Goal: Check status: Check status

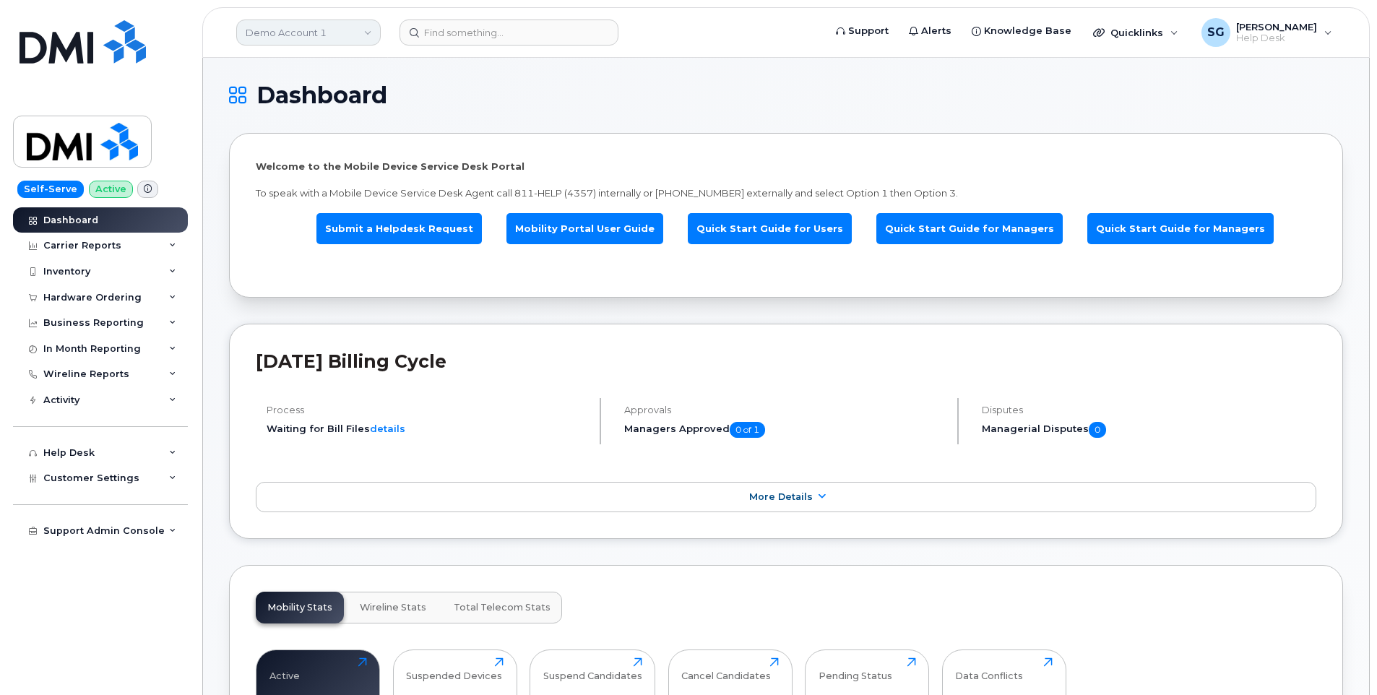
click at [309, 30] on link "Demo Account 1" at bounding box center [308, 33] width 144 height 26
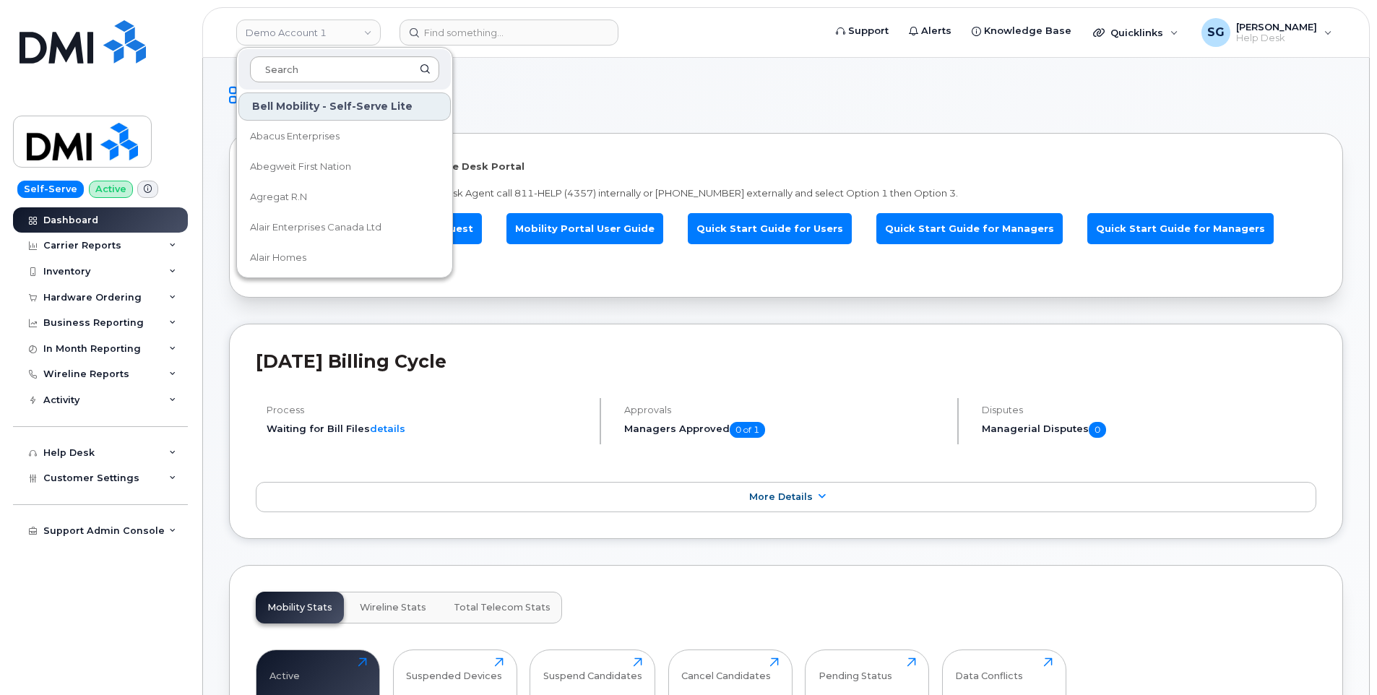
click at [382, 67] on input at bounding box center [344, 69] width 189 height 26
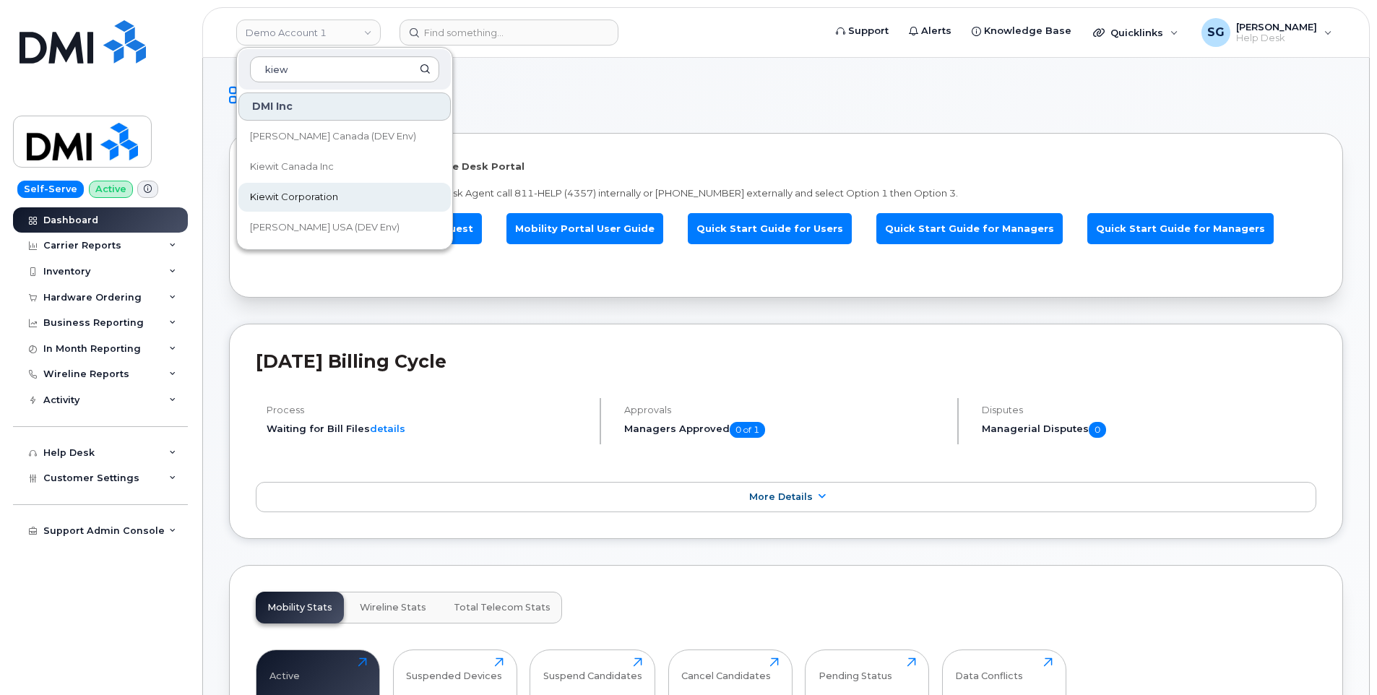
type input "kiew"
click at [331, 183] on link "Kiewit Corporation" at bounding box center [344, 197] width 212 height 29
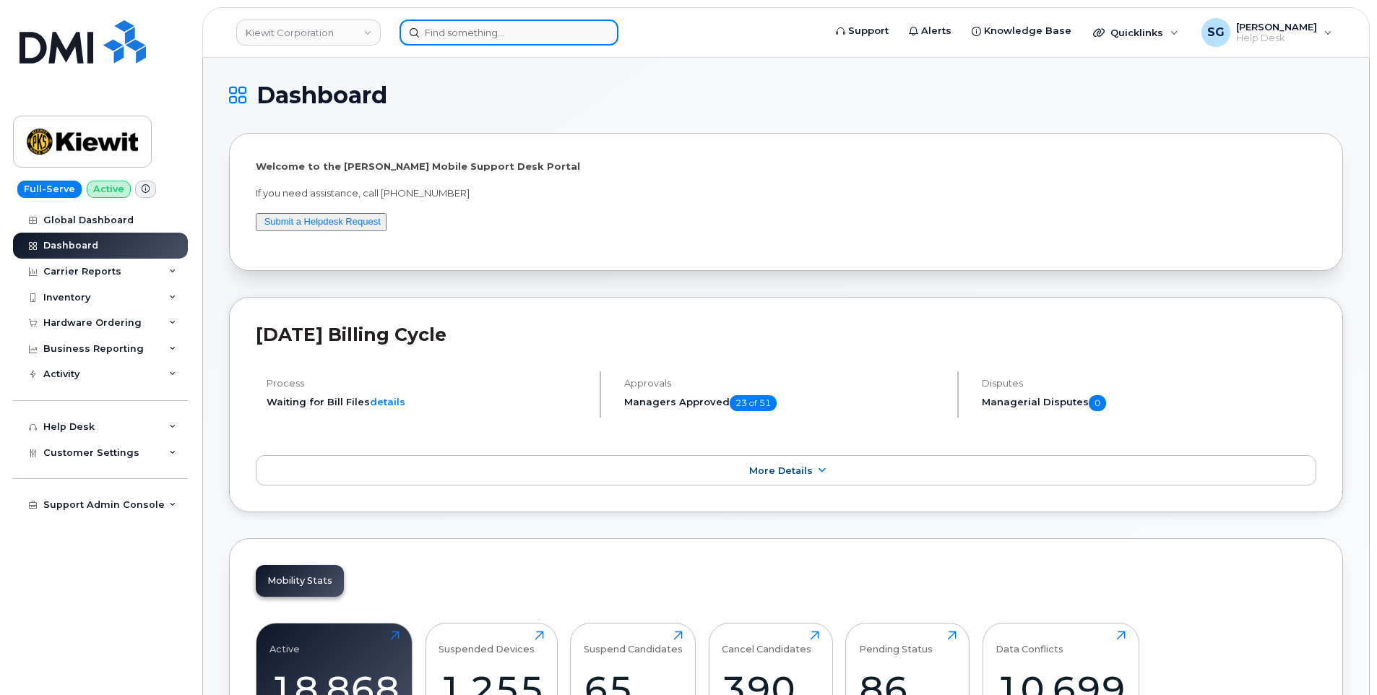
click at [512, 25] on input at bounding box center [508, 33] width 219 height 26
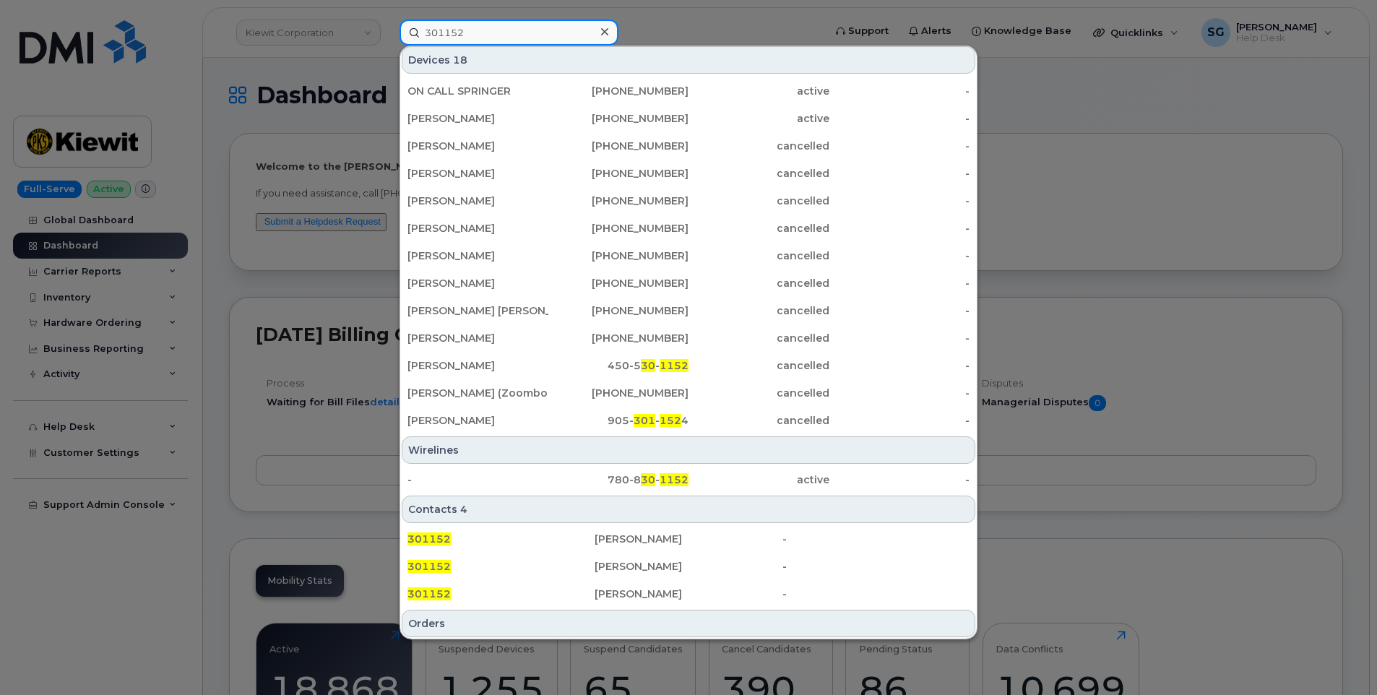
scroll to position [289, 0]
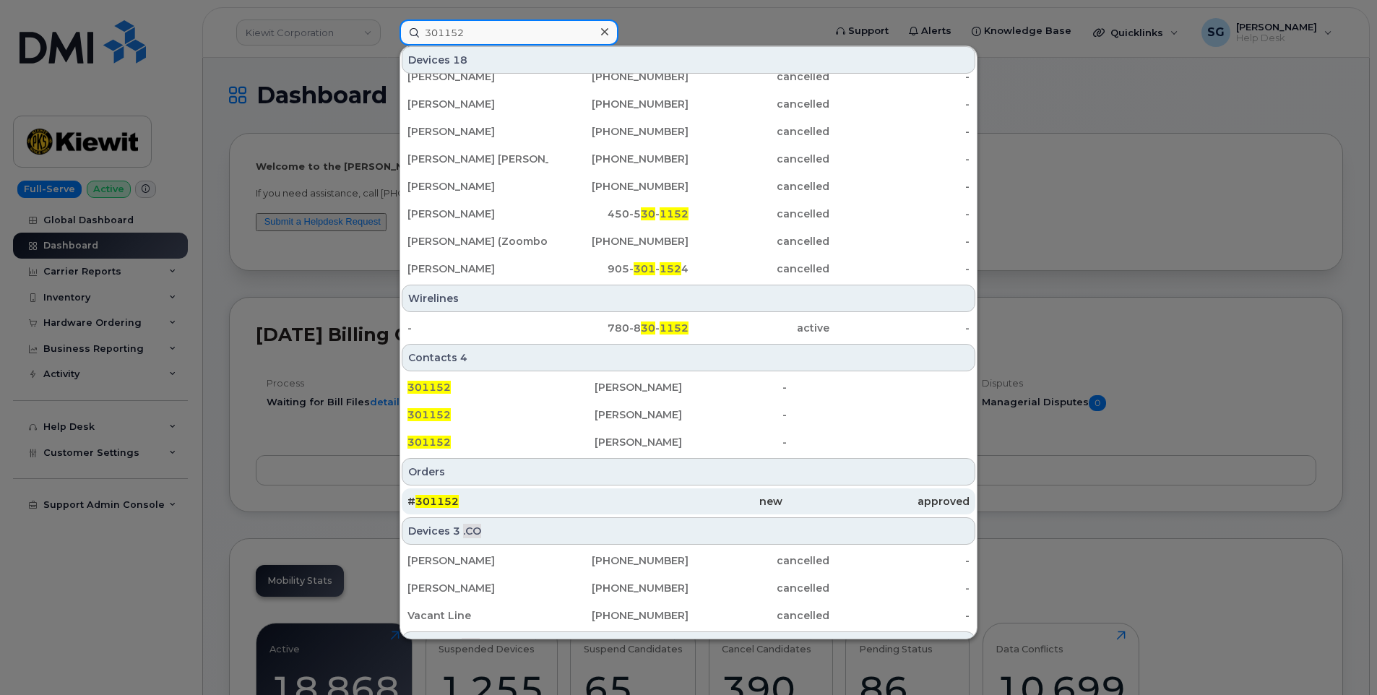
type input "301152"
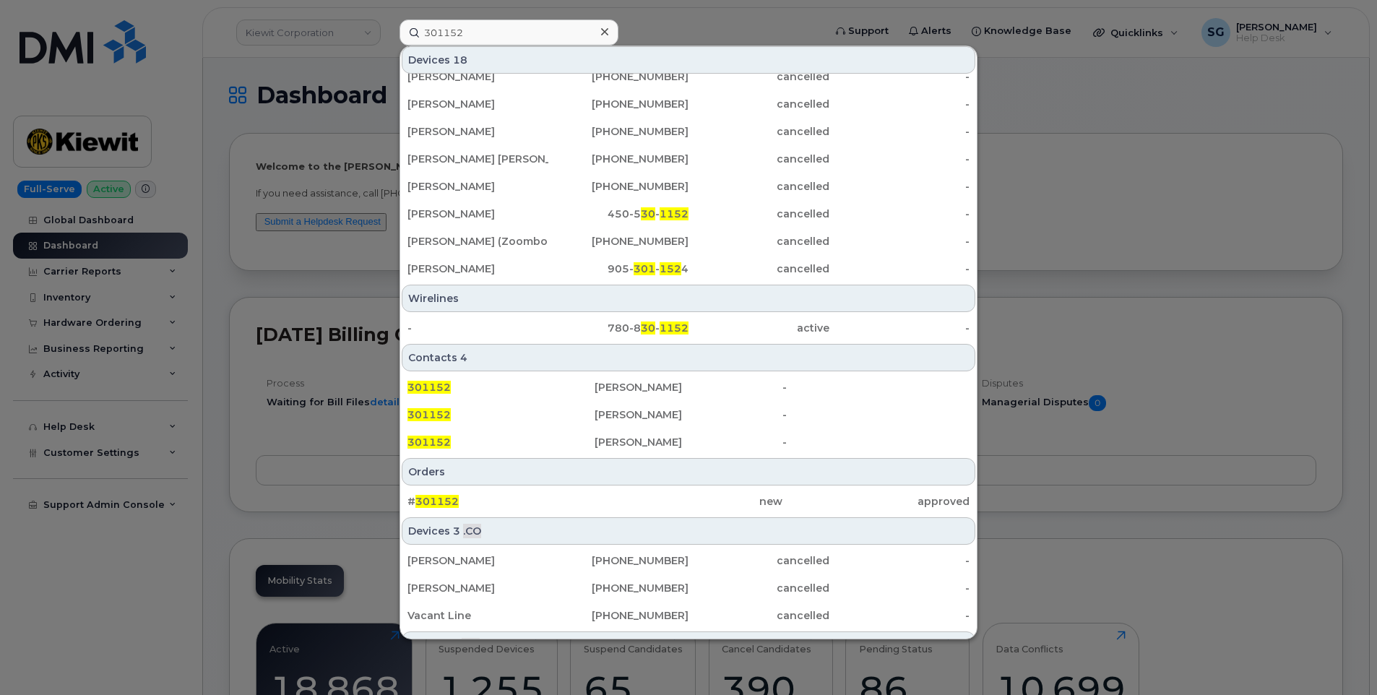
drag, startPoint x: 610, startPoint y: 506, endPoint x: 1302, endPoint y: 572, distance: 695.1
click at [610, 506] on div "new" at bounding box center [687, 501] width 187 height 14
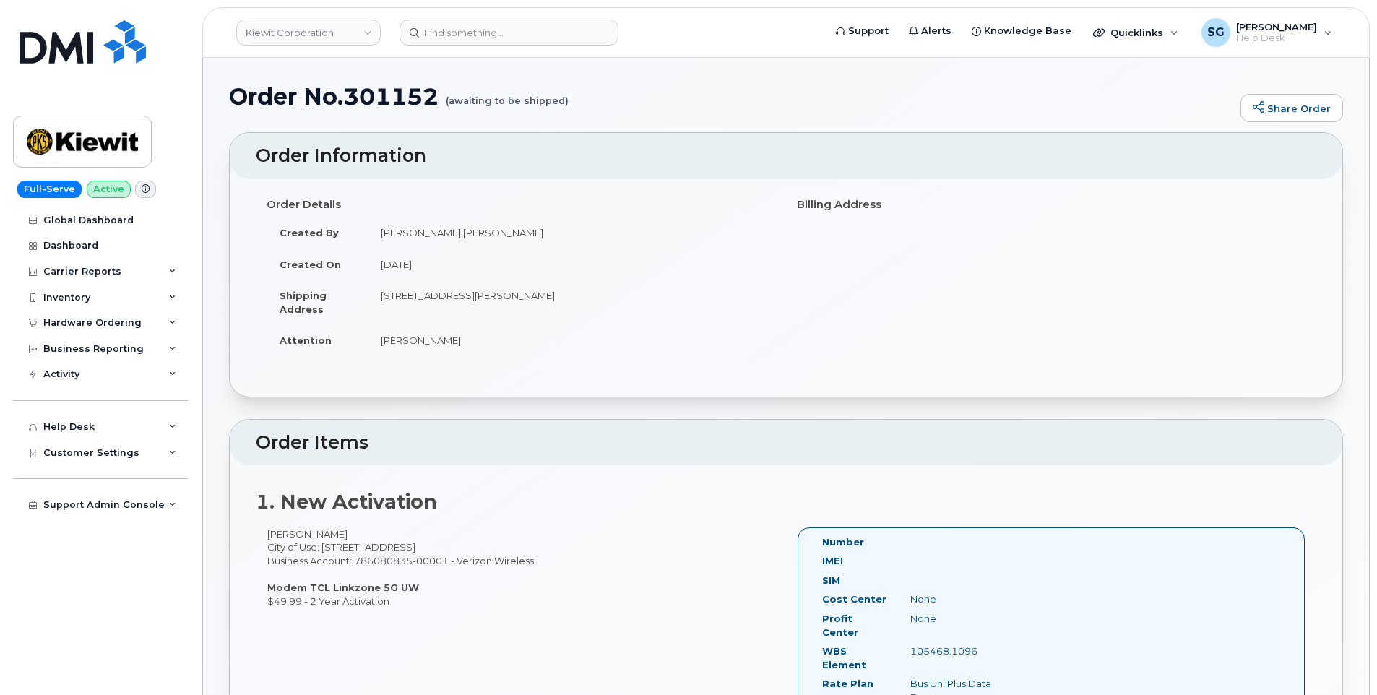
scroll to position [144, 0]
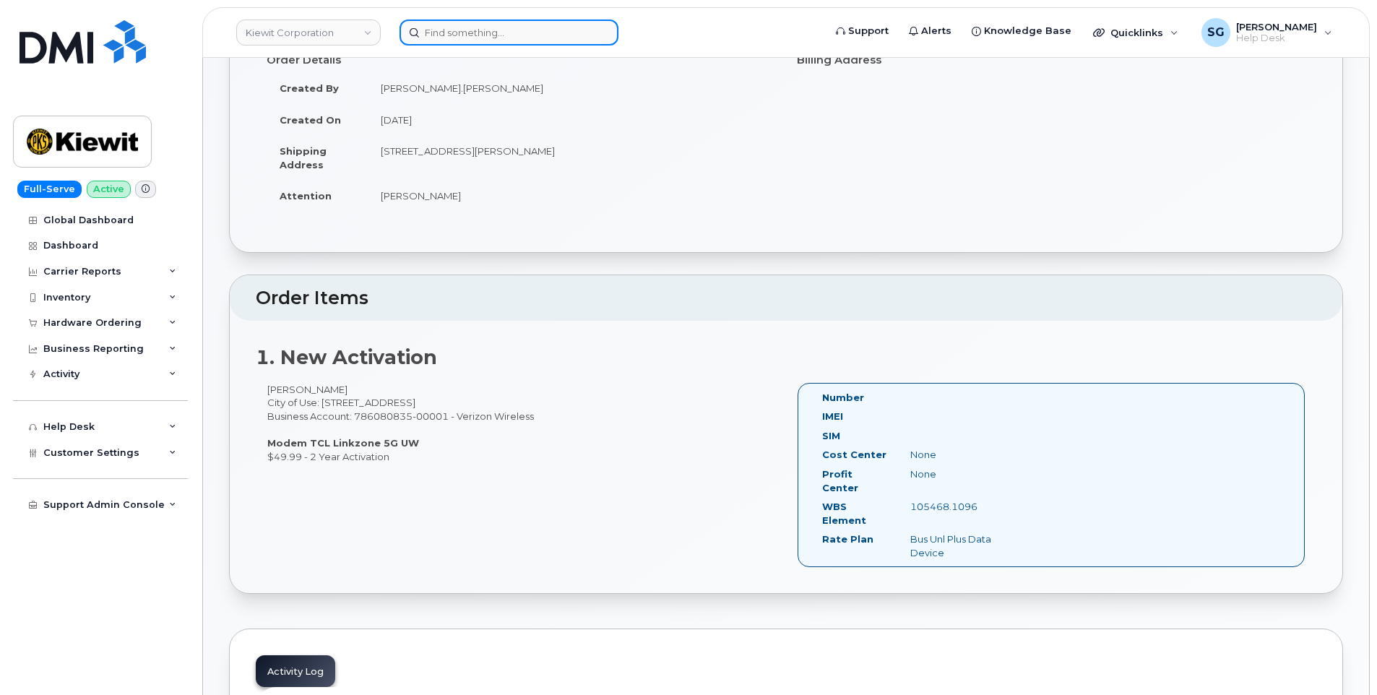
click at [457, 23] on input at bounding box center [508, 33] width 219 height 26
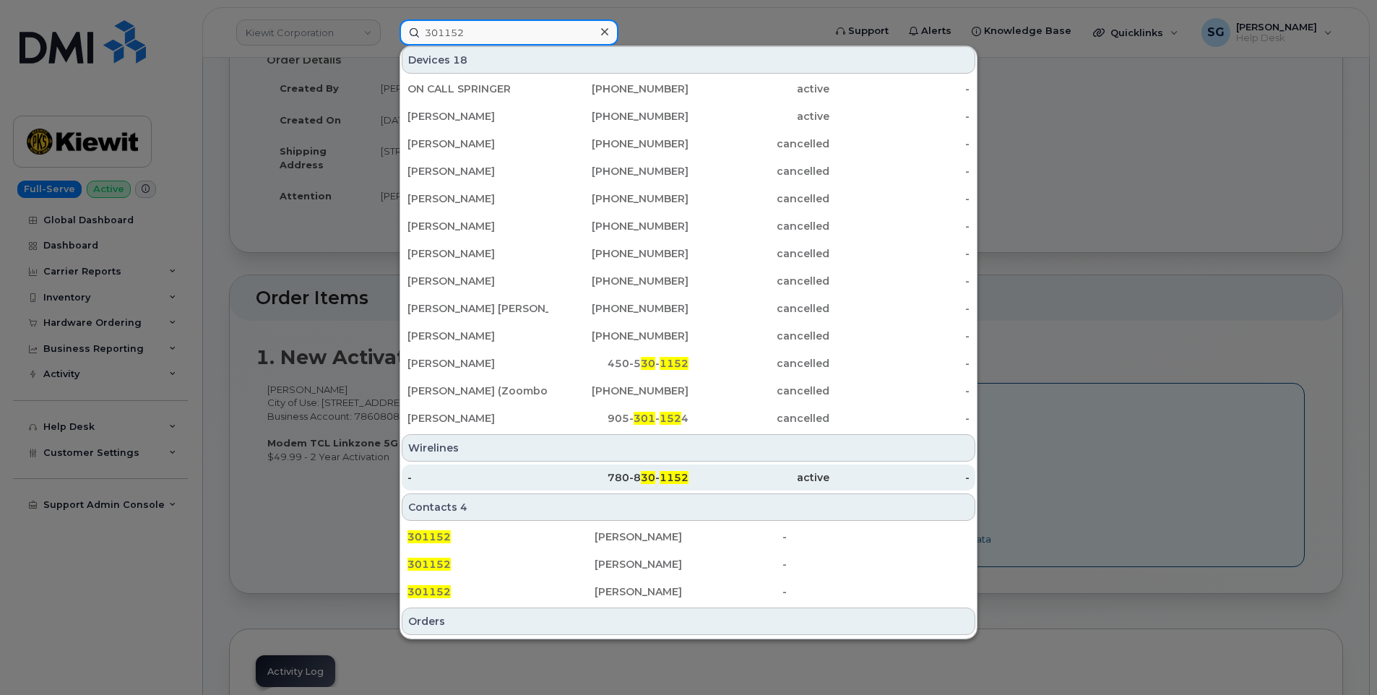
scroll to position [289, 0]
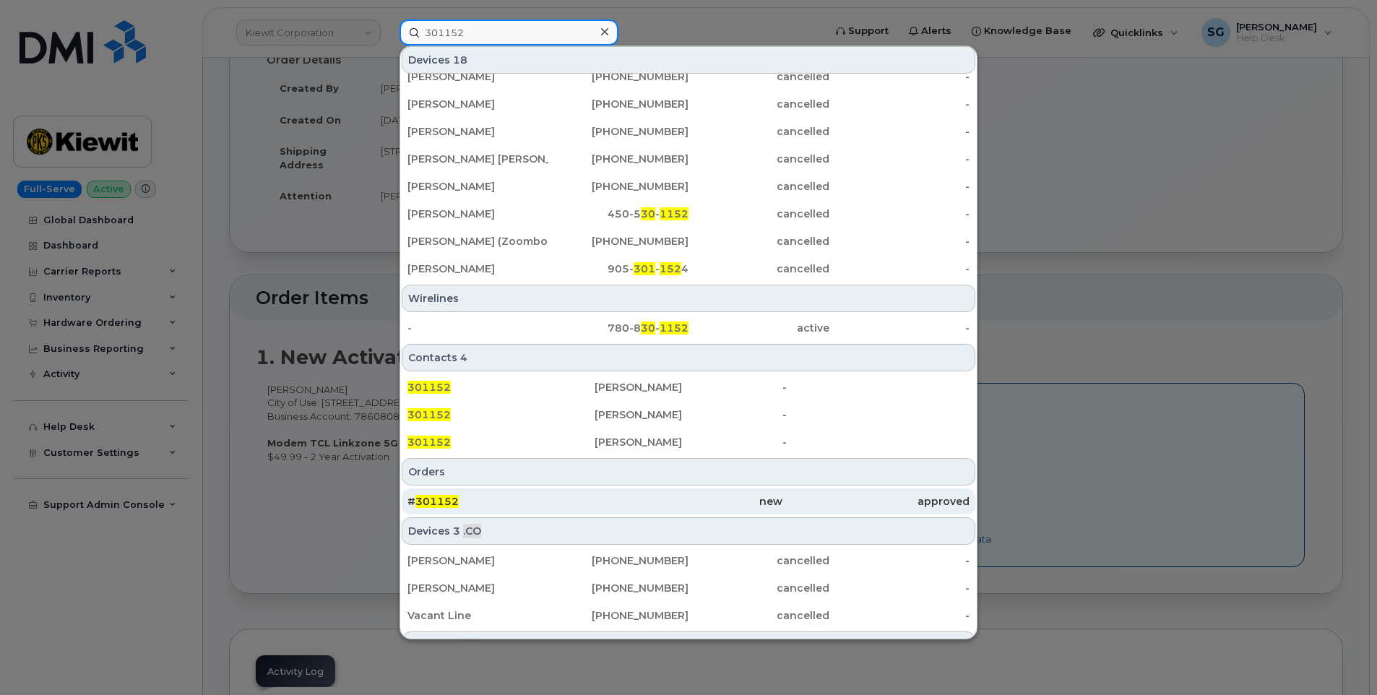
type input "301152"
click at [594, 511] on div "new" at bounding box center [687, 501] width 187 height 26
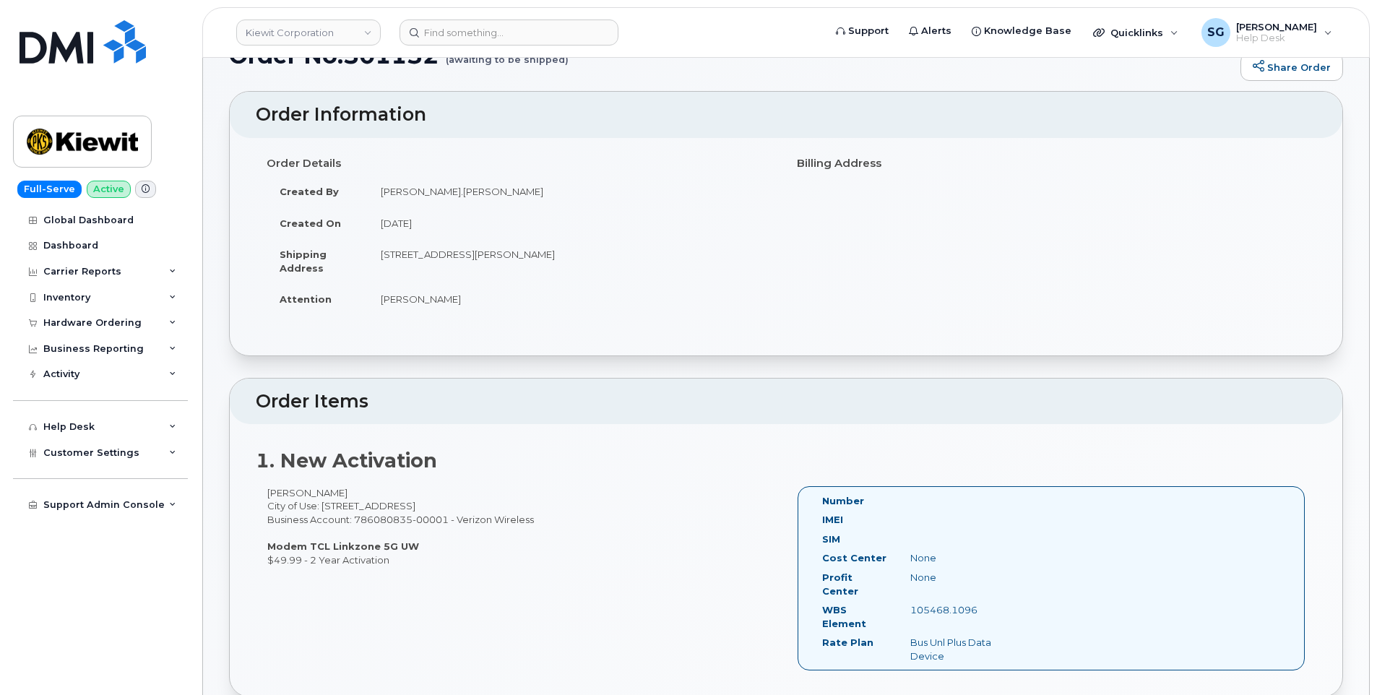
scroll to position [72, 0]
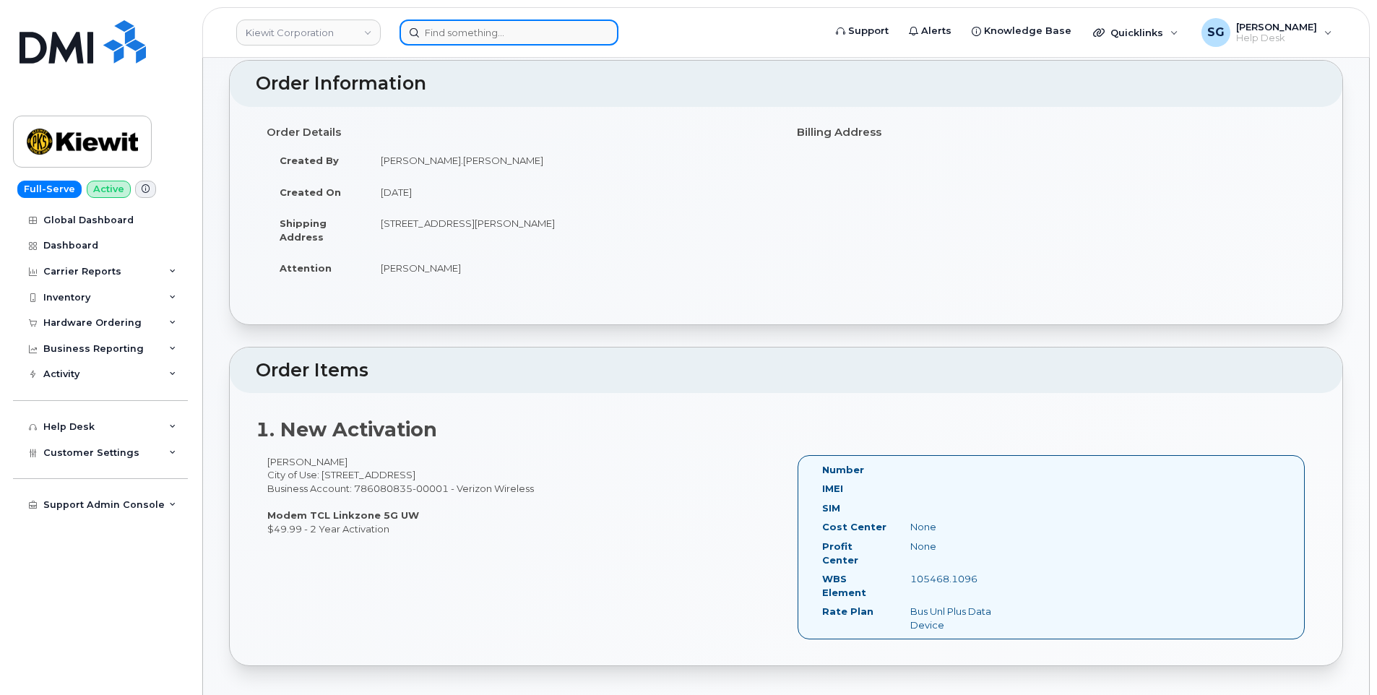
click at [490, 27] on input at bounding box center [508, 33] width 219 height 26
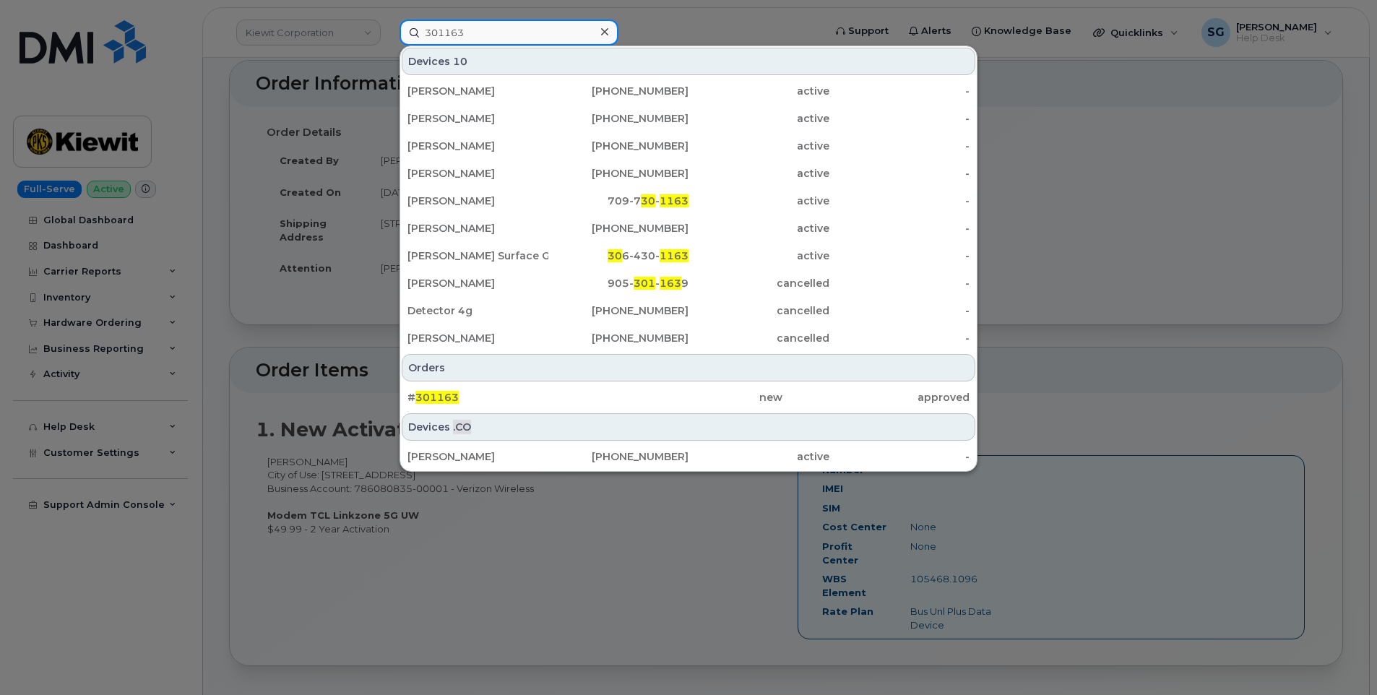
type input "301163"
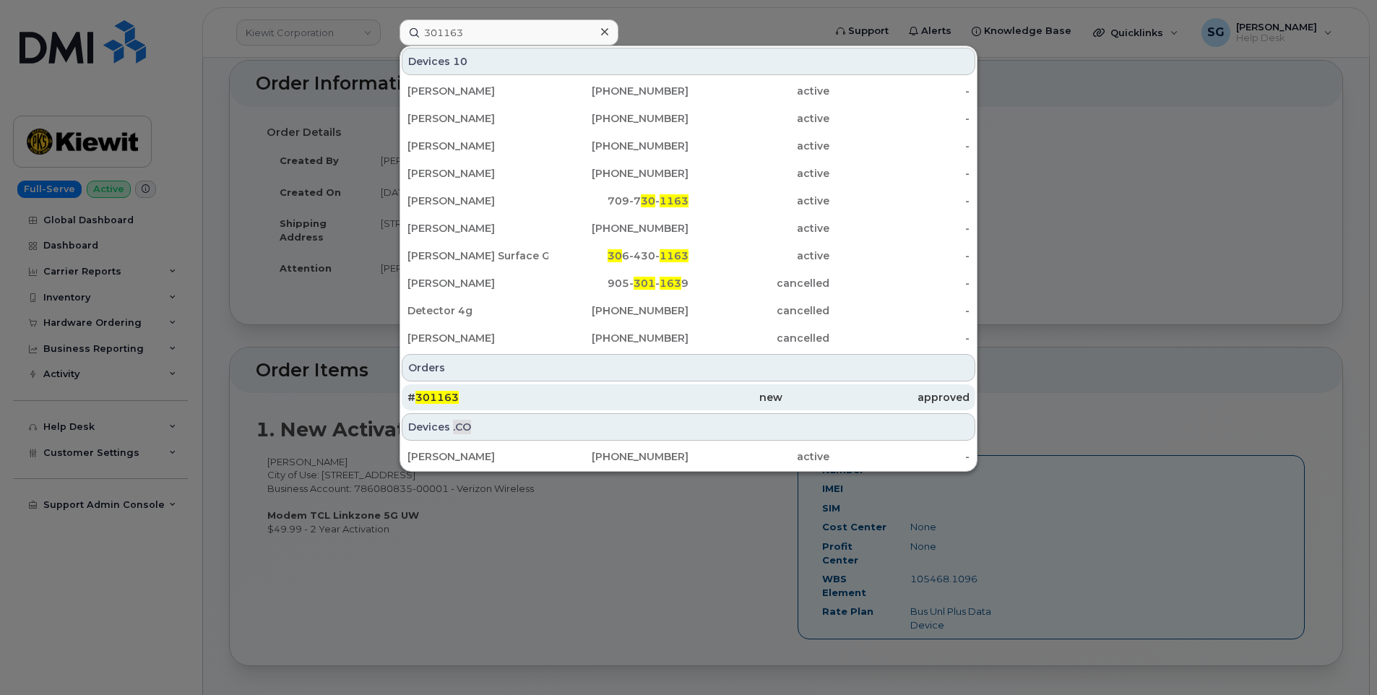
drag, startPoint x: 560, startPoint y: 394, endPoint x: 576, endPoint y: 394, distance: 15.2
click at [560, 395] on div "# 301163" at bounding box center [500, 397] width 187 height 14
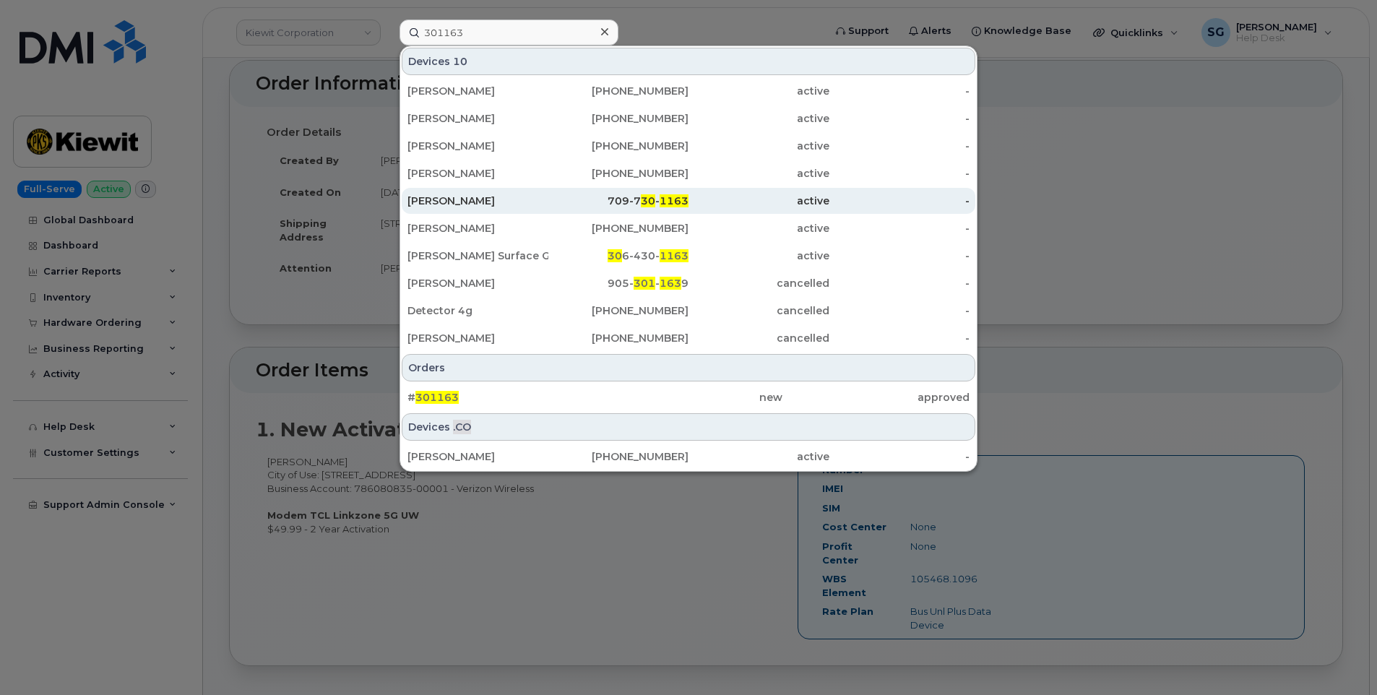
scroll to position [217, 0]
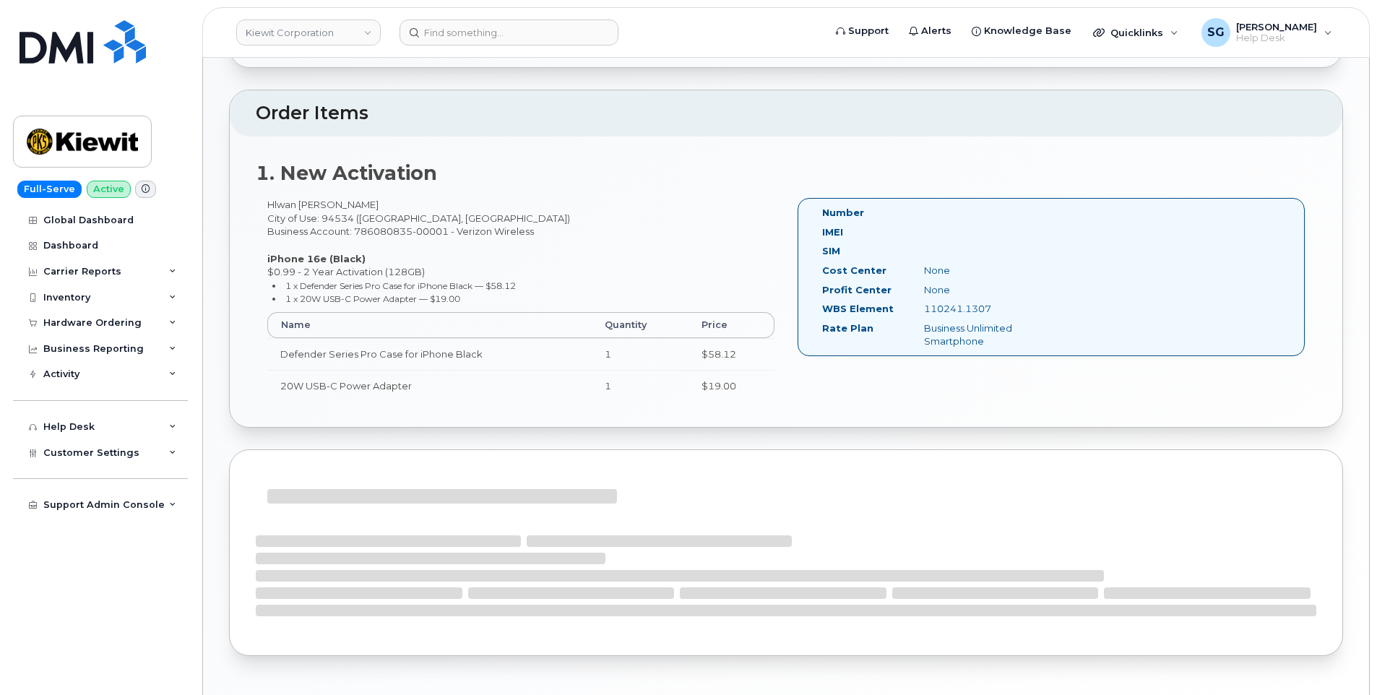
scroll to position [361, 0]
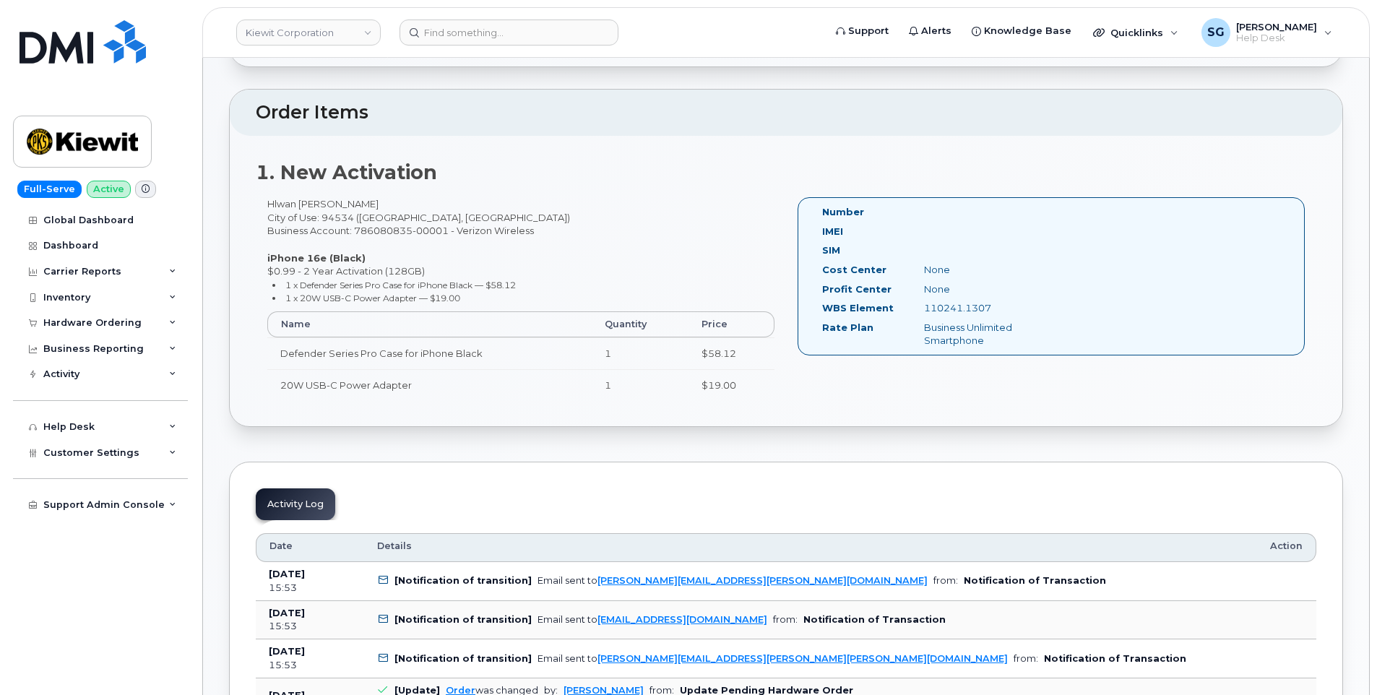
click at [448, 17] on header "[PERSON_NAME] Corporation Support Alerts Knowledge Base Quicklinks Suspend / Ca…" at bounding box center [785, 32] width 1167 height 51
click at [458, 34] on input at bounding box center [508, 33] width 219 height 26
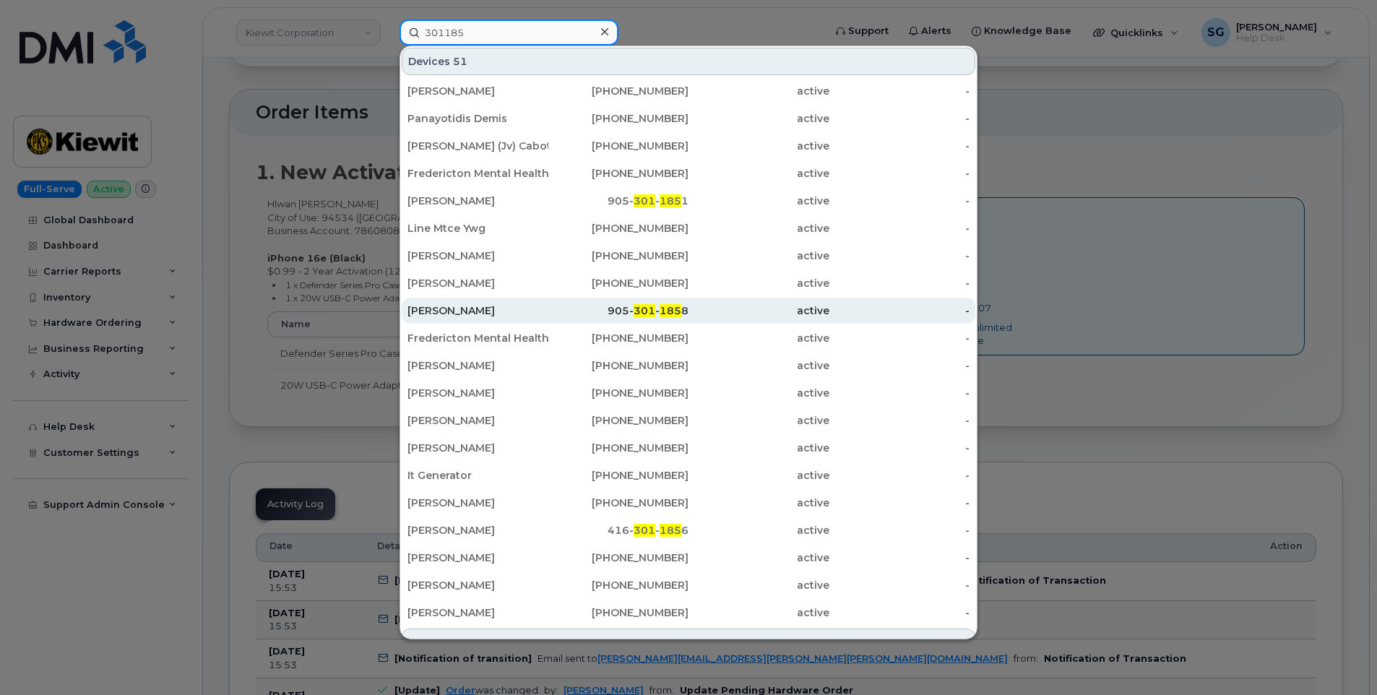
scroll to position [335, 0]
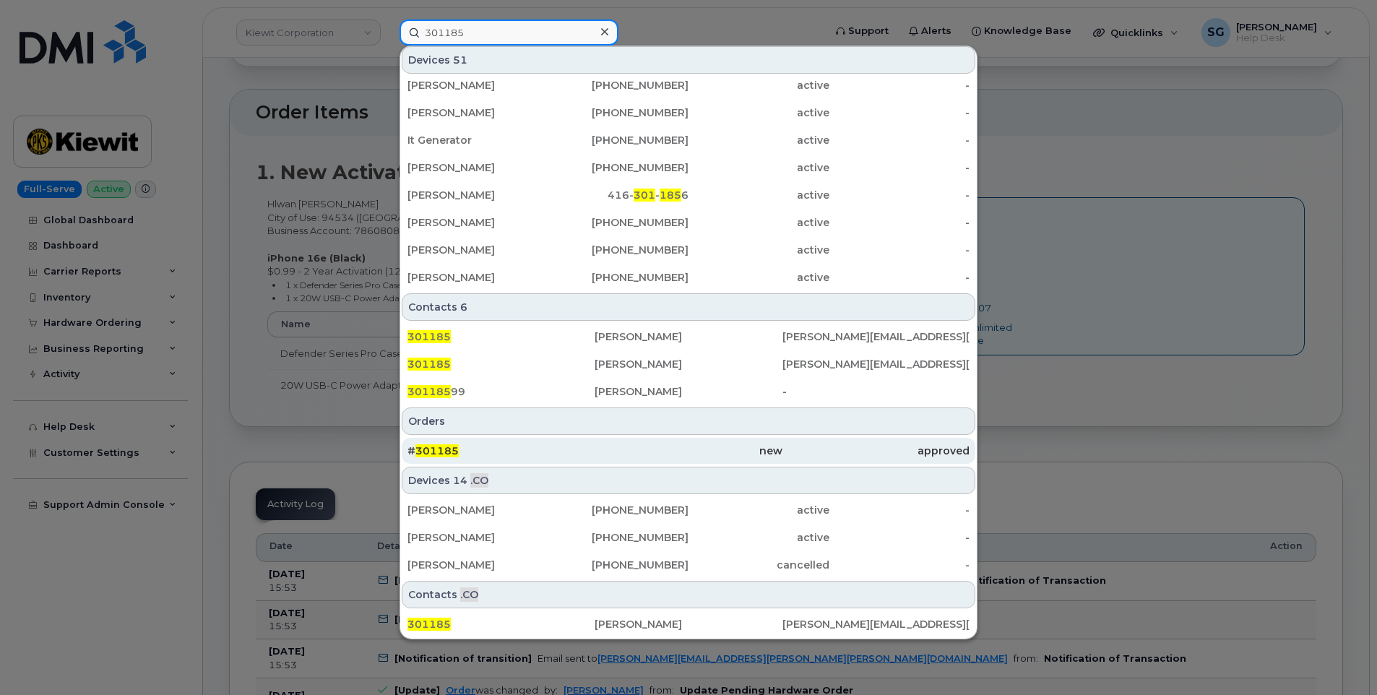
type input "301185"
drag, startPoint x: 613, startPoint y: 454, endPoint x: 631, endPoint y: 443, distance: 20.7
click at [614, 454] on div "new" at bounding box center [687, 450] width 187 height 14
click at [624, 450] on div "new" at bounding box center [687, 450] width 187 height 14
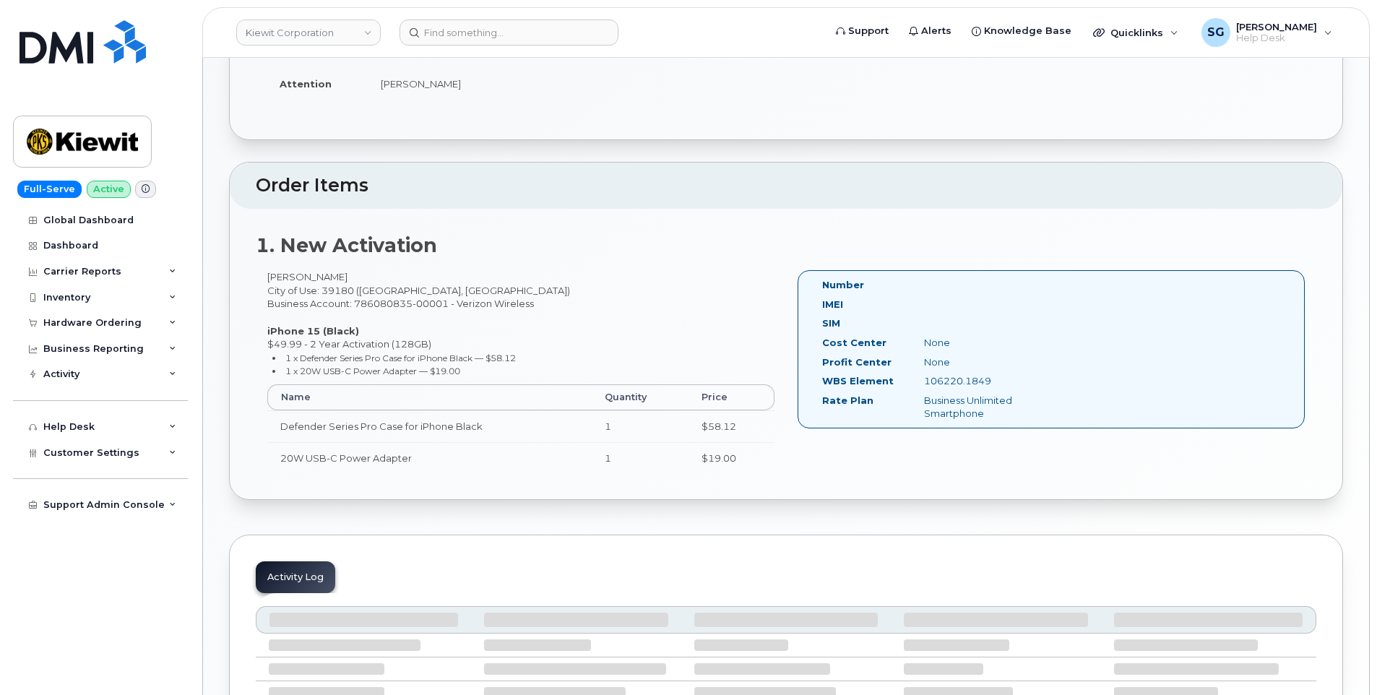
scroll to position [289, 0]
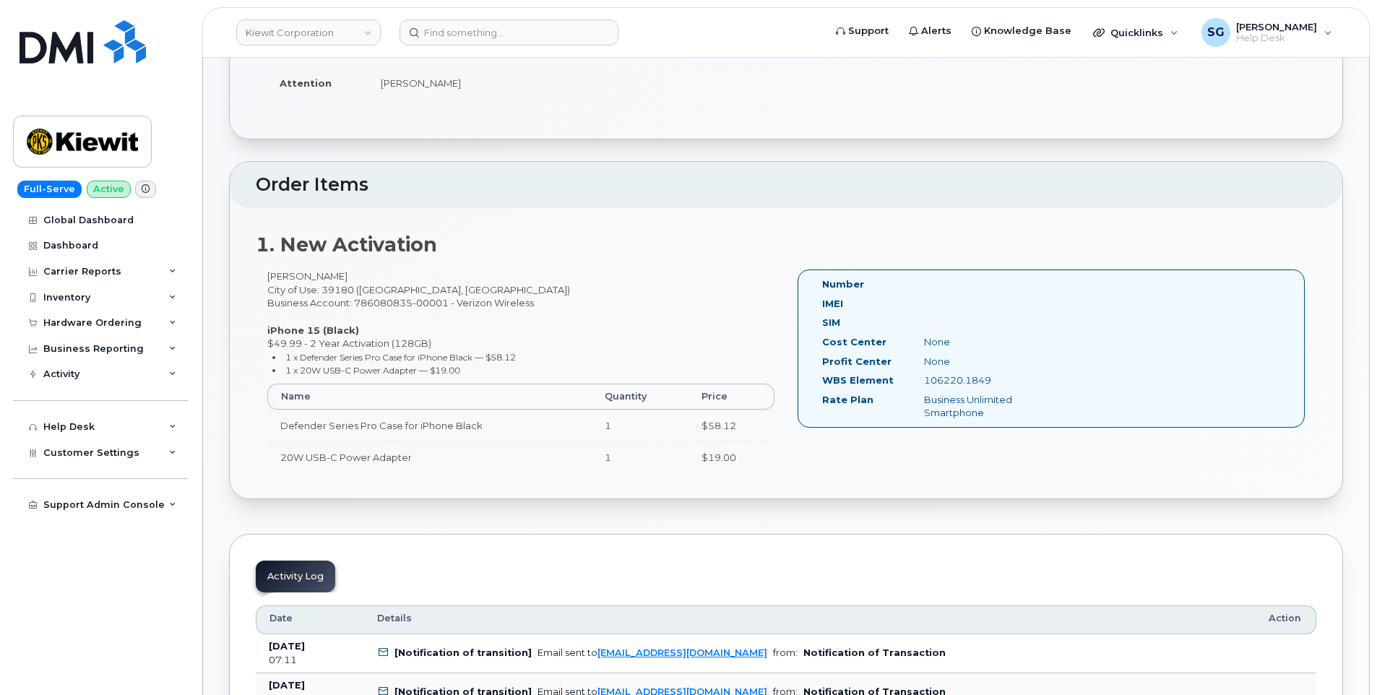
click at [584, 18] on header "[PERSON_NAME] Corporation Support Alerts Knowledge Base Quicklinks Suspend / Ca…" at bounding box center [785, 32] width 1167 height 51
click at [585, 30] on input at bounding box center [508, 33] width 219 height 26
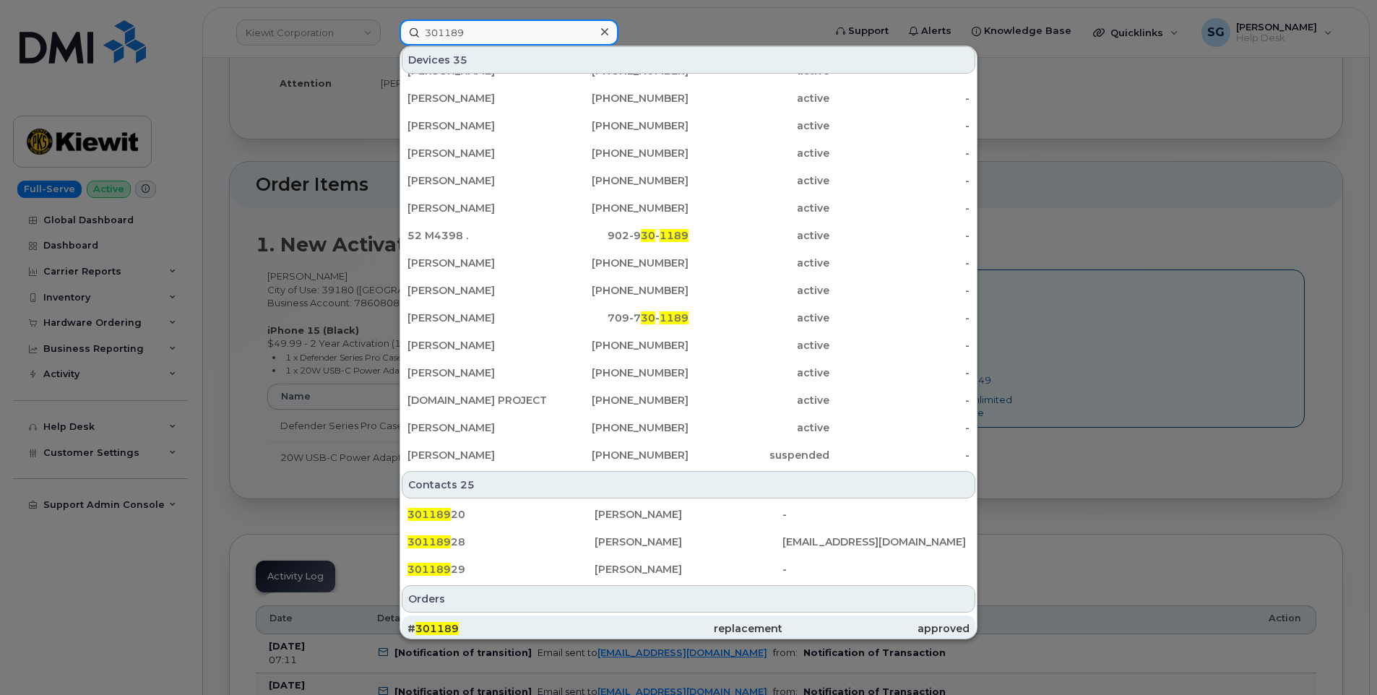
scroll to position [361, 0]
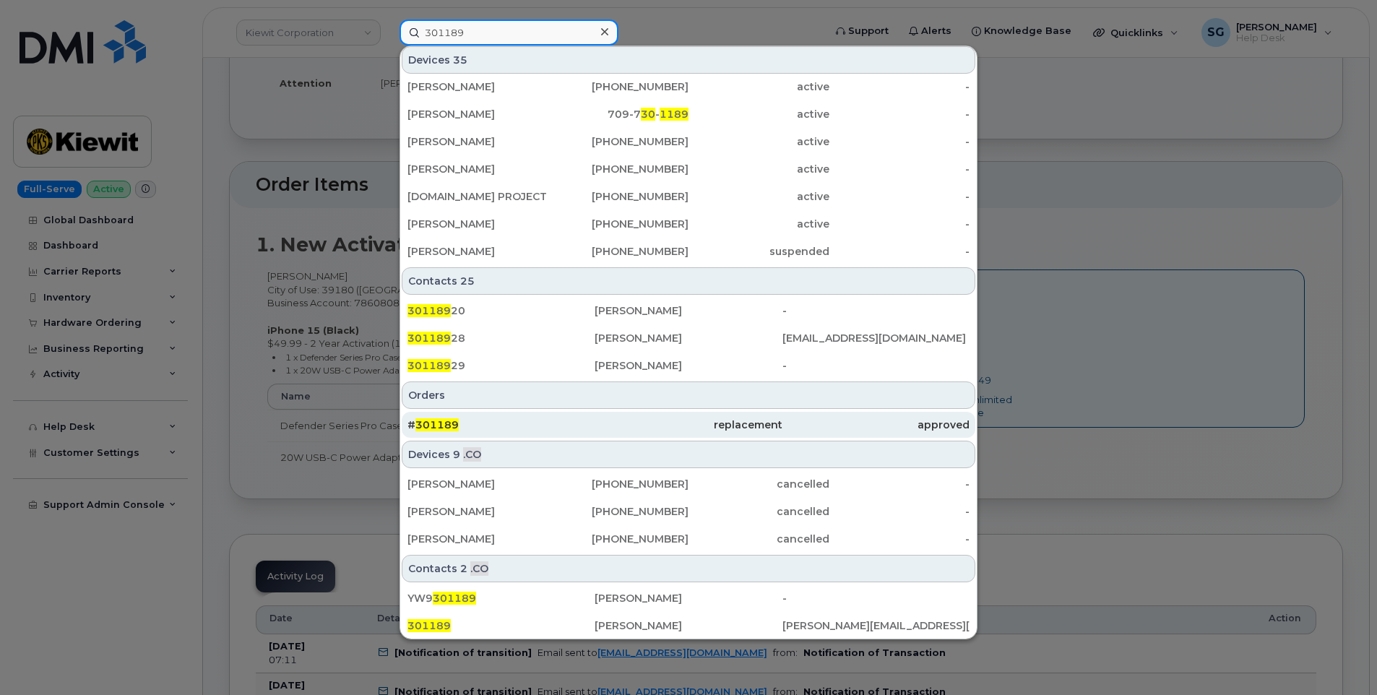
type input "301189"
click at [563, 426] on div "# 301189" at bounding box center [500, 424] width 187 height 14
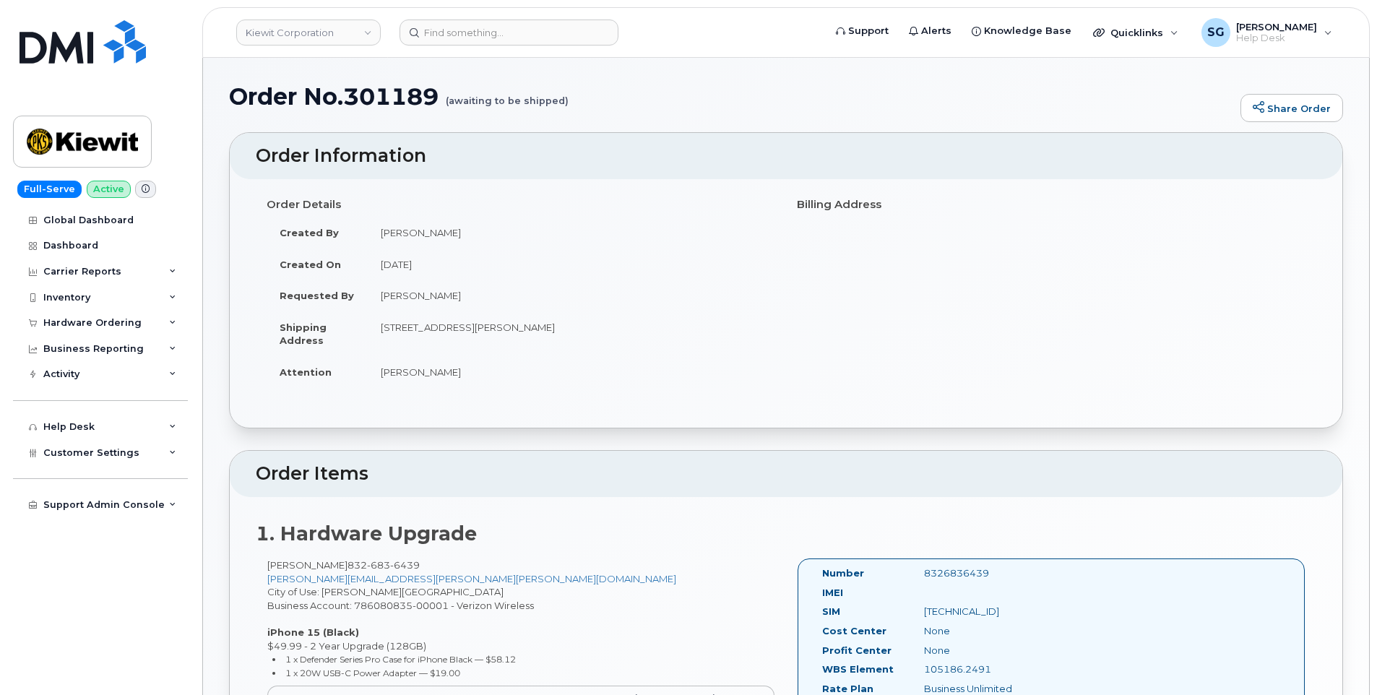
scroll to position [289, 0]
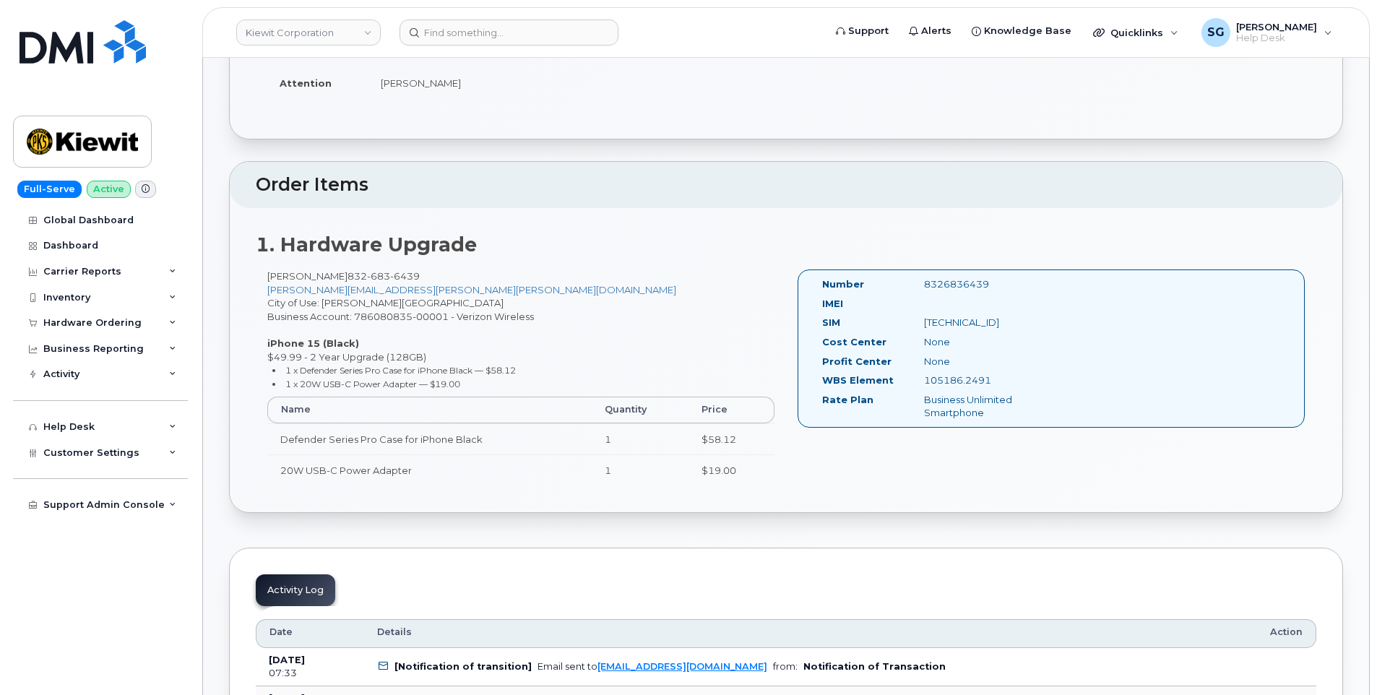
click at [548, 17] on header "Kiewit Corporation Support Alerts Knowledge Base Quicklinks Suspend / Cancel De…" at bounding box center [785, 32] width 1167 height 51
click at [548, 30] on input at bounding box center [508, 33] width 219 height 26
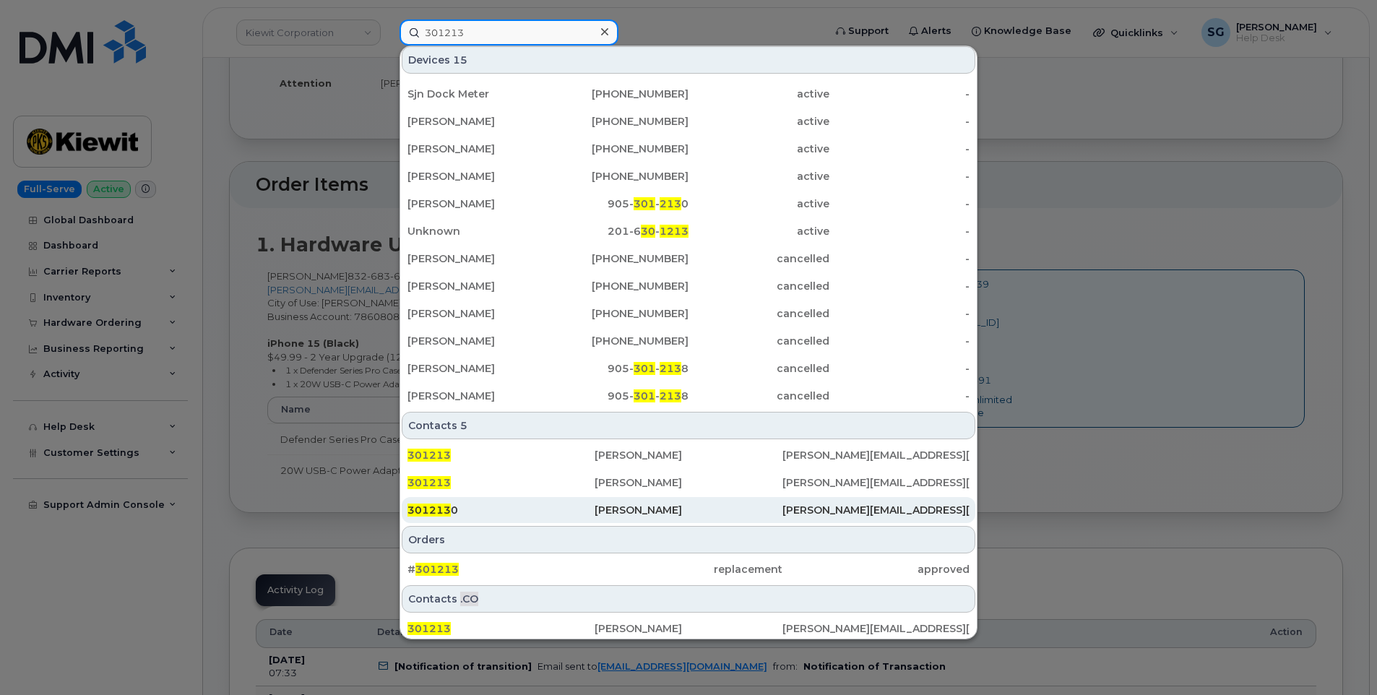
scroll to position [84, 0]
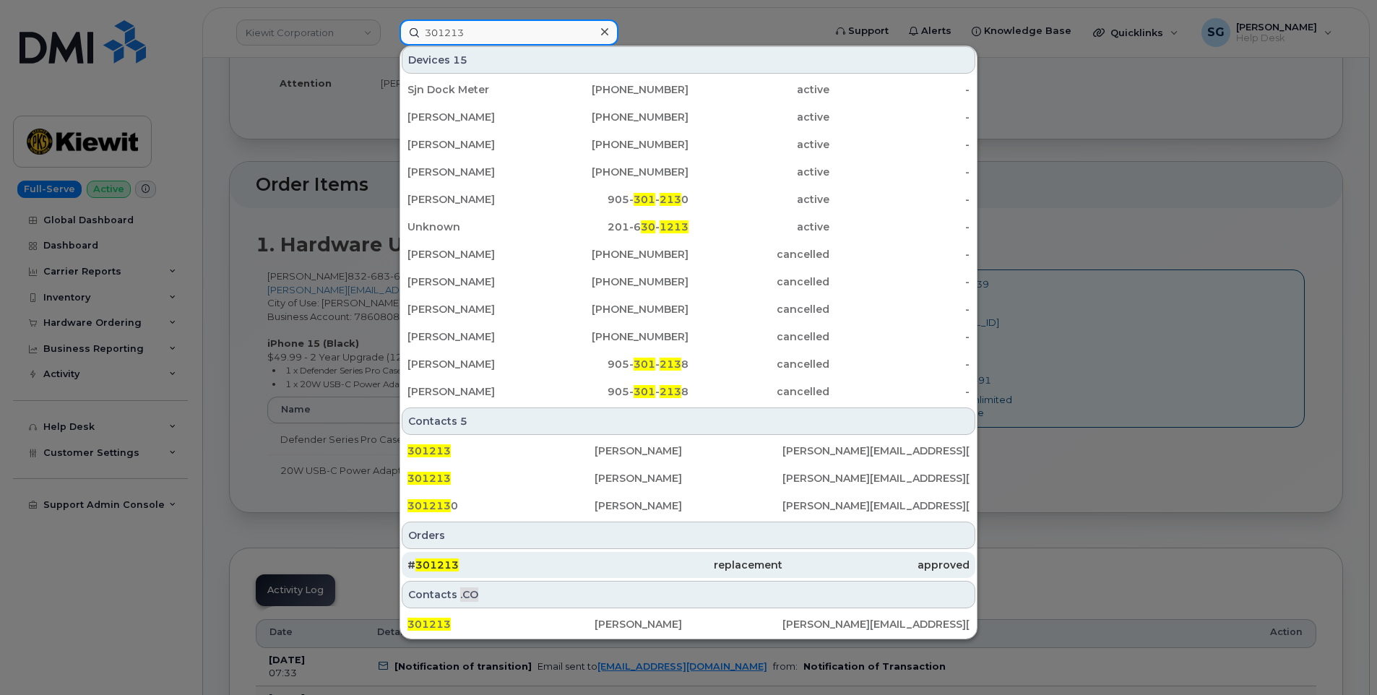
type input "301213"
click at [600, 560] on div "replacement" at bounding box center [687, 565] width 187 height 14
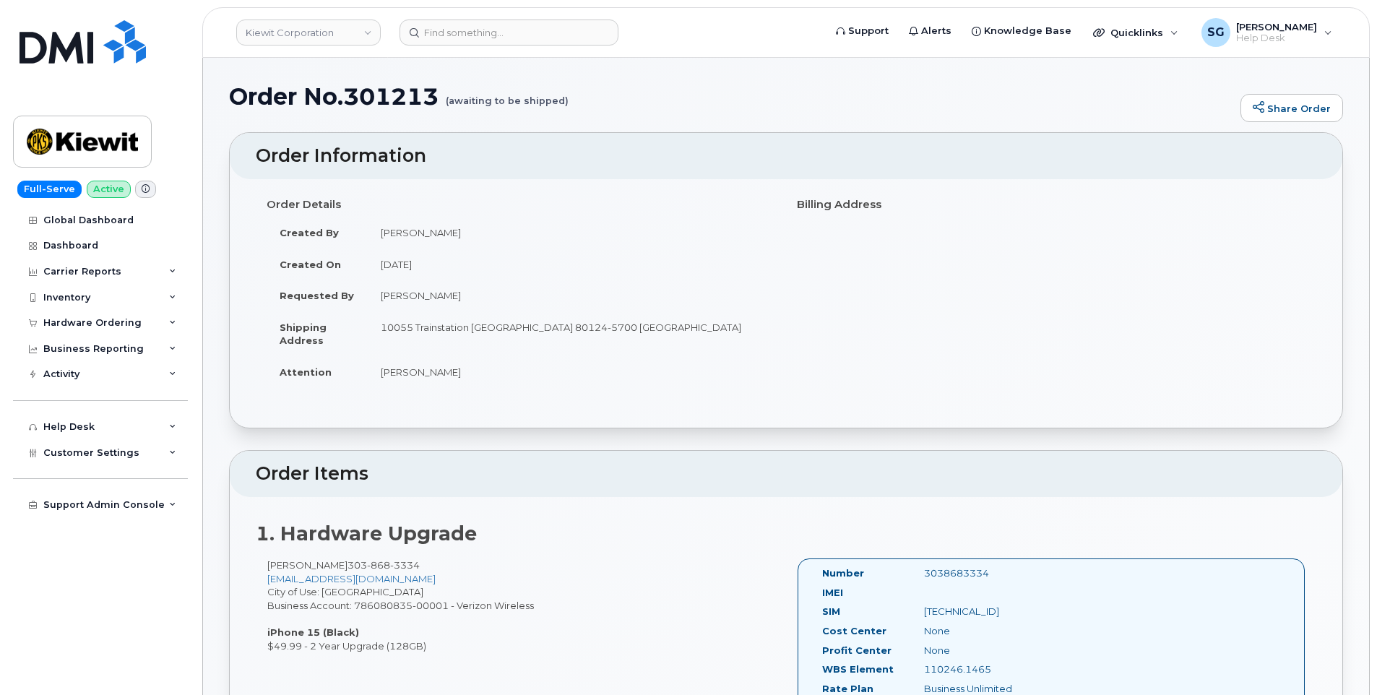
scroll to position [289, 0]
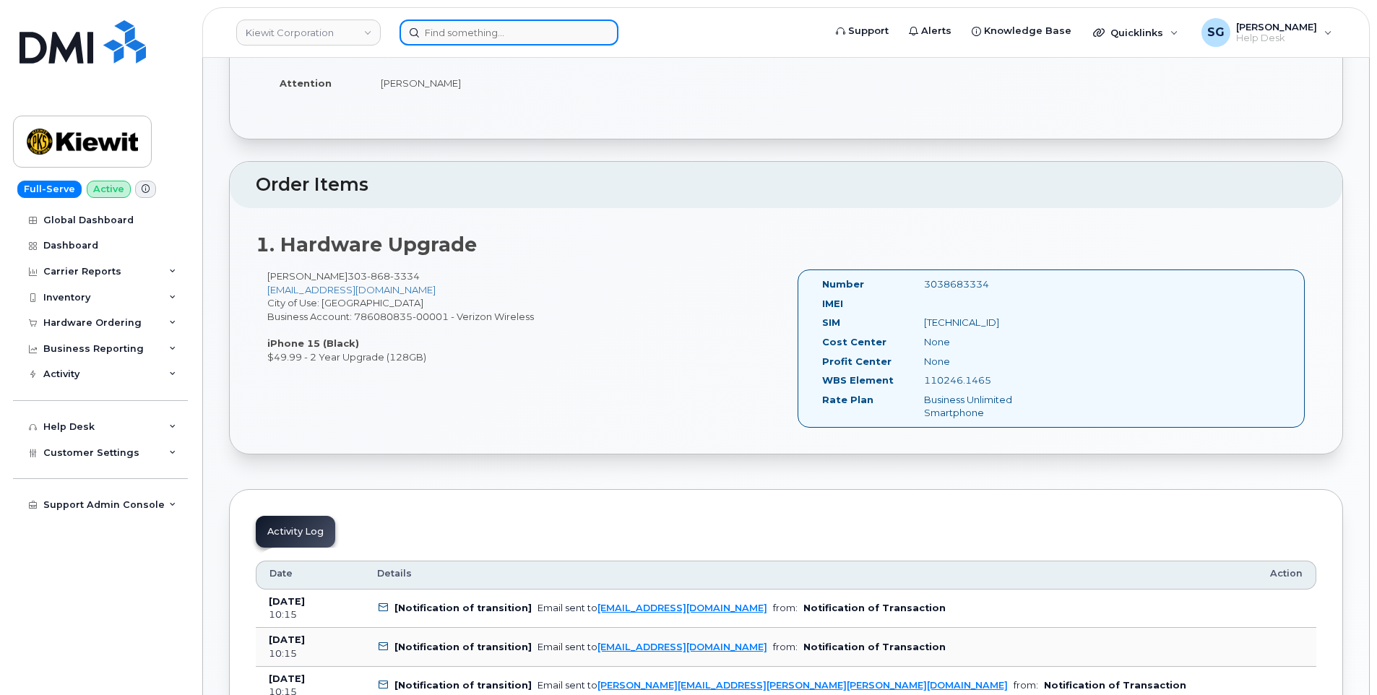
click at [538, 29] on input at bounding box center [508, 33] width 219 height 26
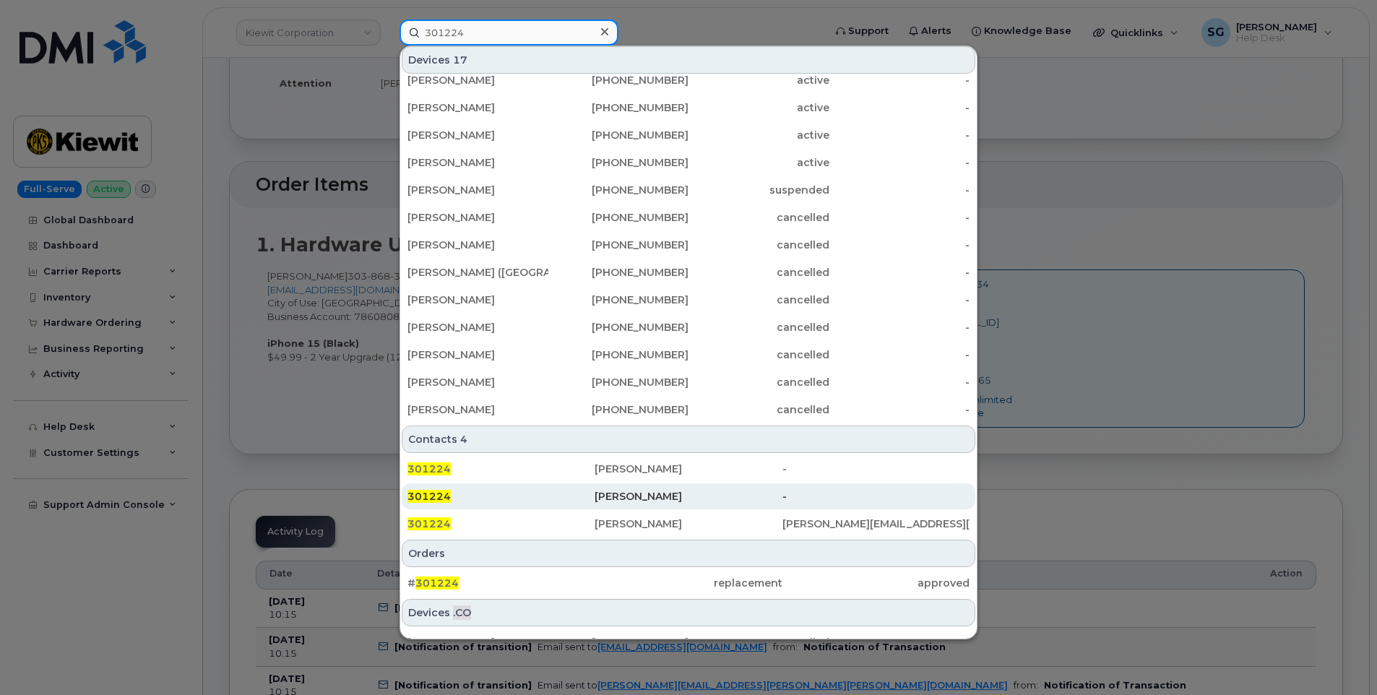
scroll to position [198, 0]
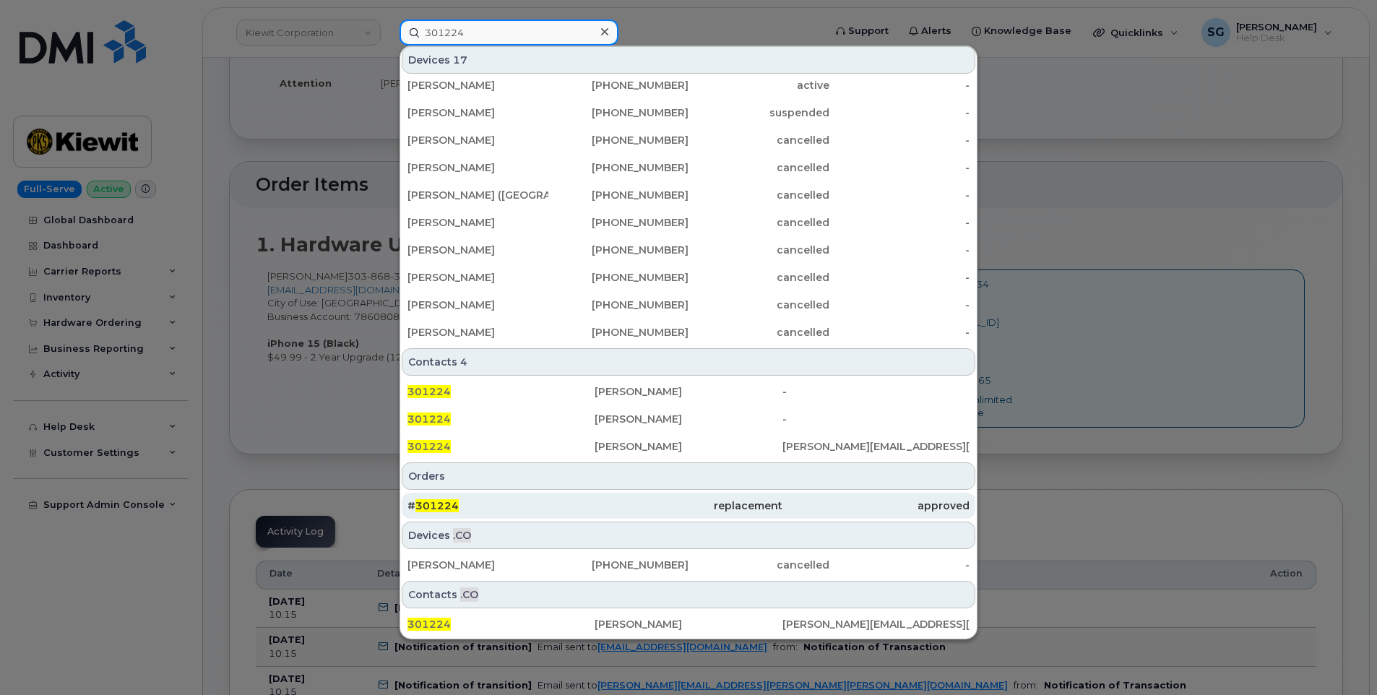
type input "301224"
click at [530, 507] on div "# 301224" at bounding box center [500, 505] width 187 height 14
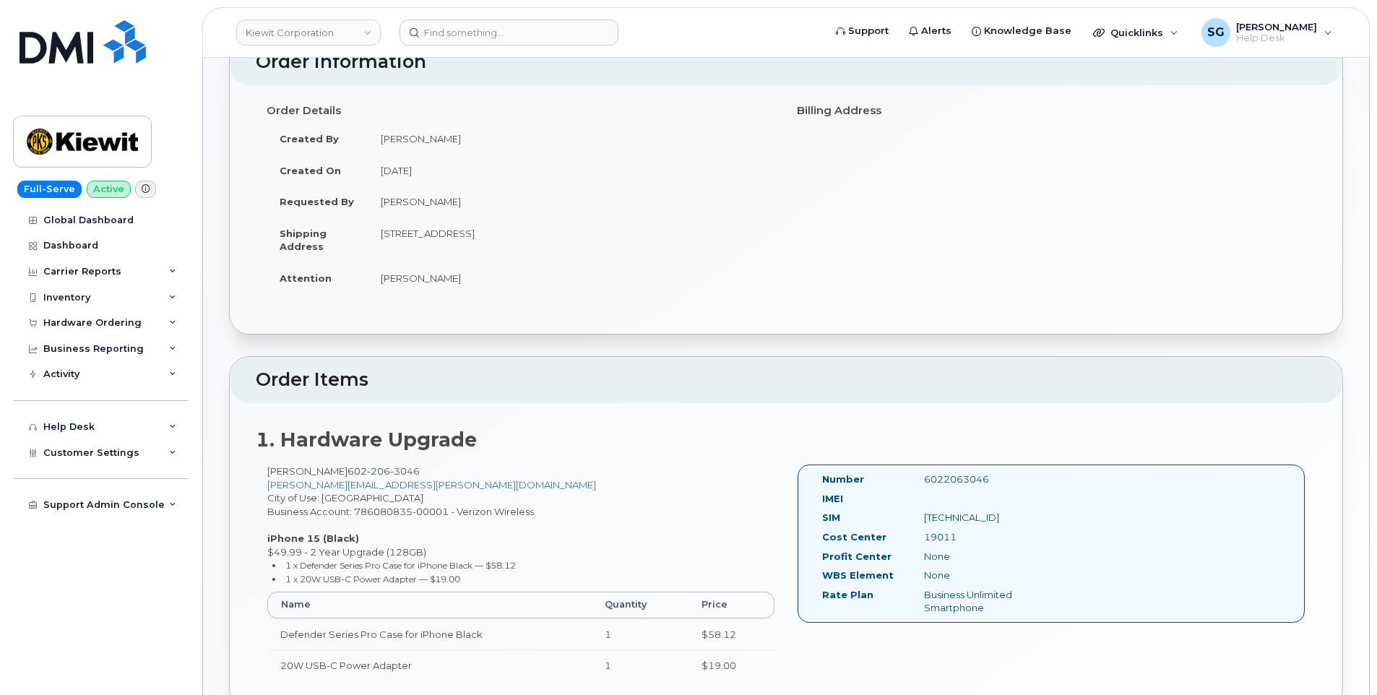
scroll to position [217, 0]
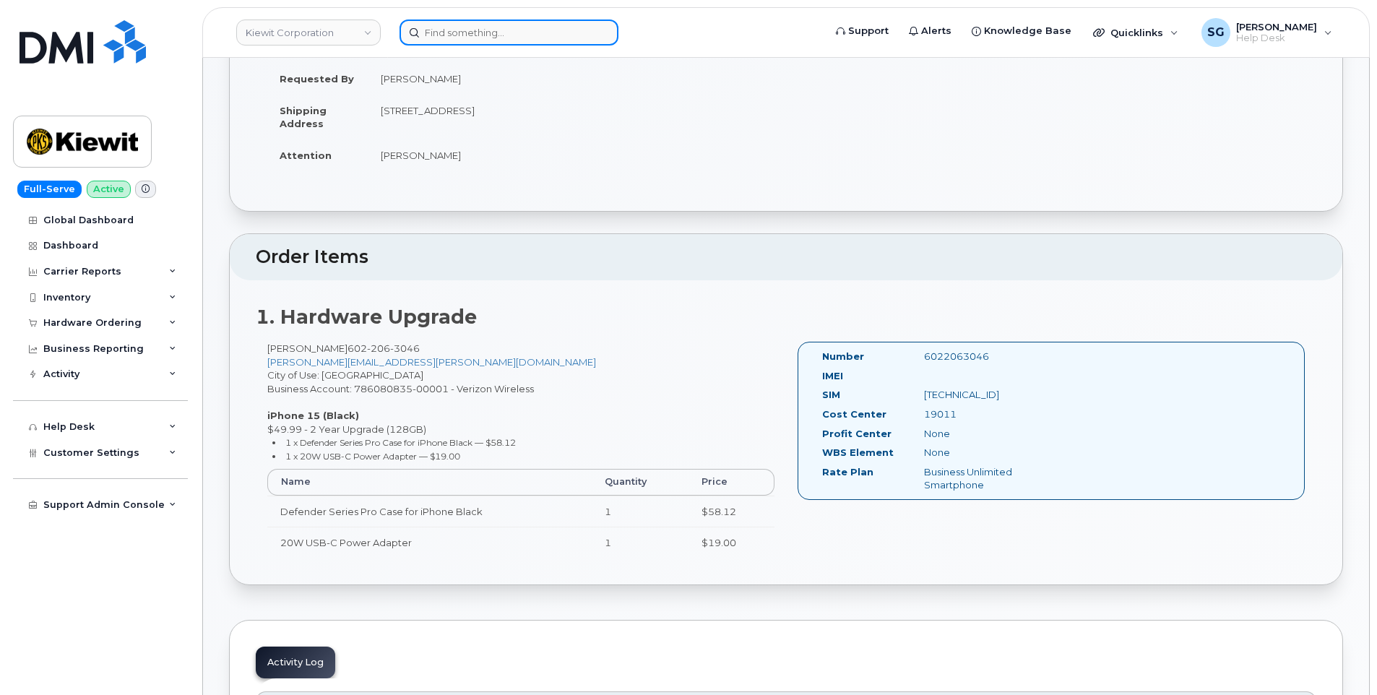
click at [523, 42] on input at bounding box center [508, 33] width 219 height 26
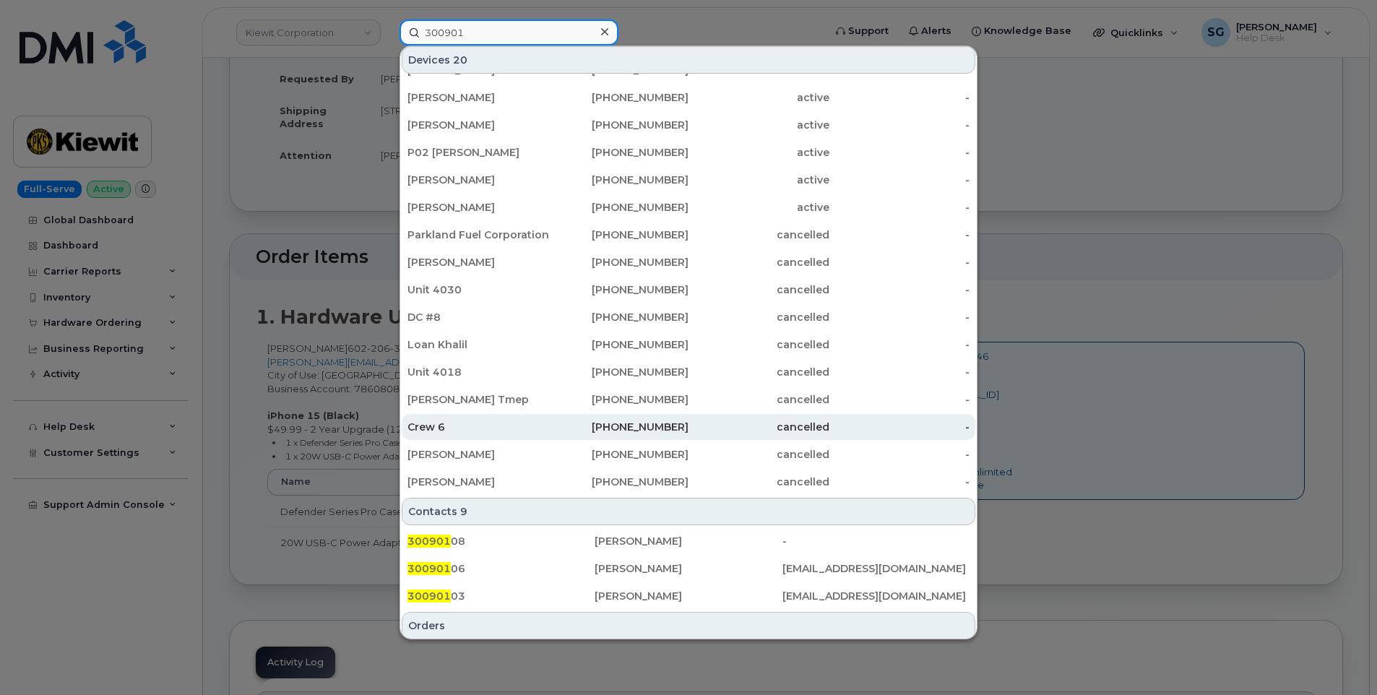
scroll to position [276, 0]
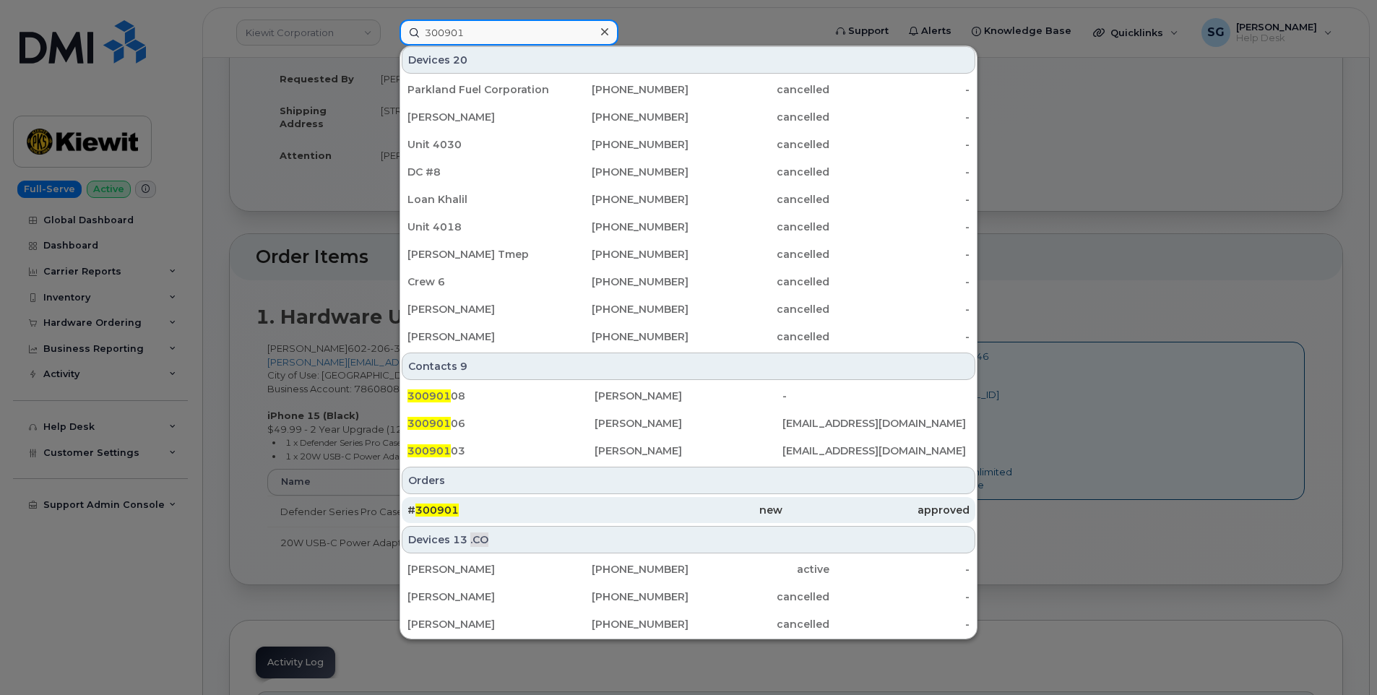
type input "300901"
click at [522, 508] on div "# 300901" at bounding box center [500, 510] width 187 height 14
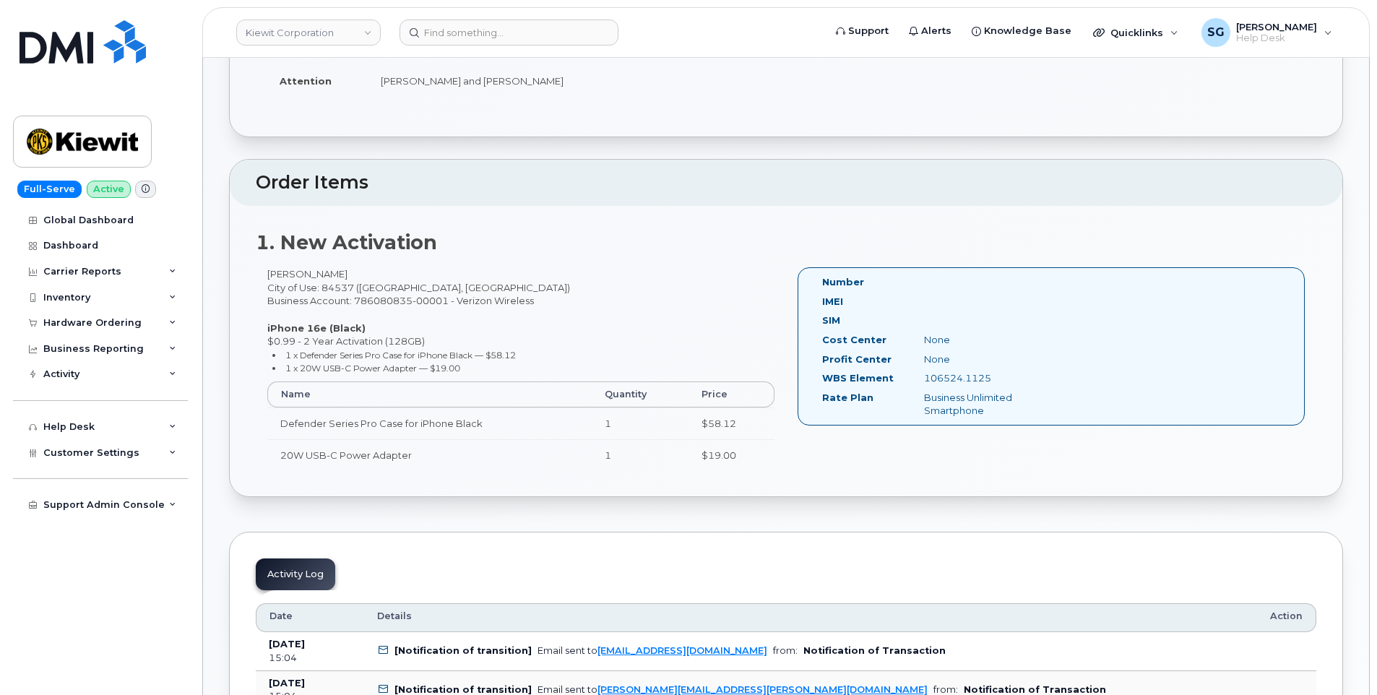
scroll to position [289, 0]
